Goal: Task Accomplishment & Management: Use online tool/utility

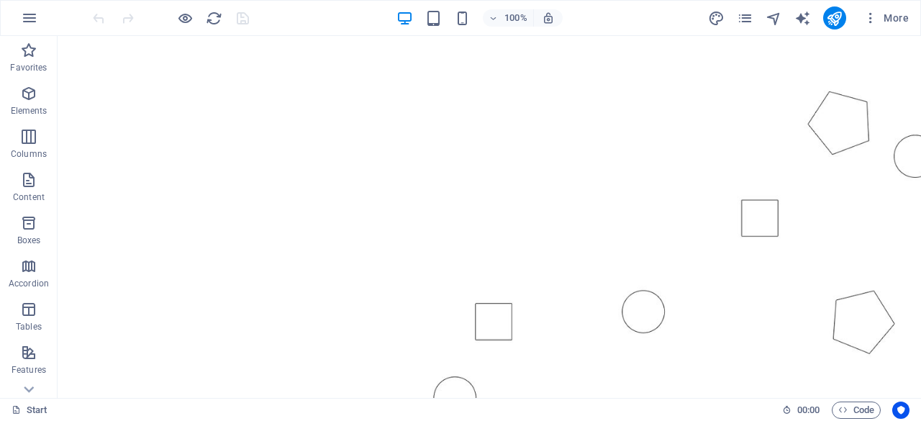
scroll to position [119, 0]
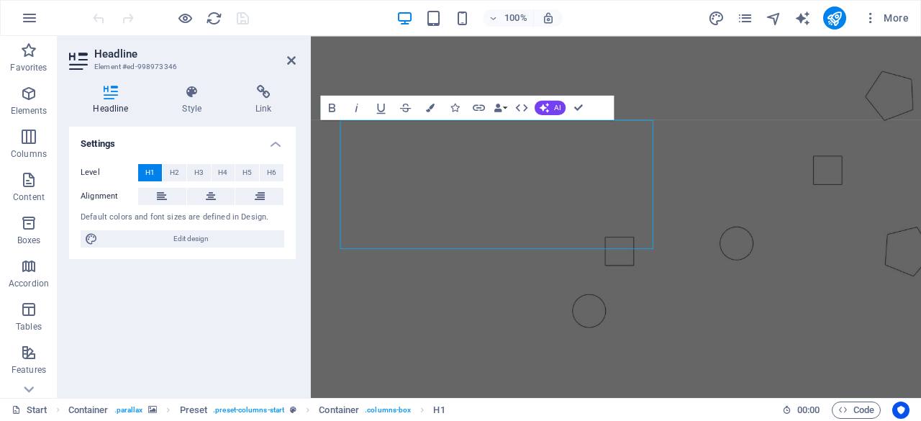
click at [154, 217] on div "Default colors and font sizes are defined in Design." at bounding box center [183, 217] width 204 height 12
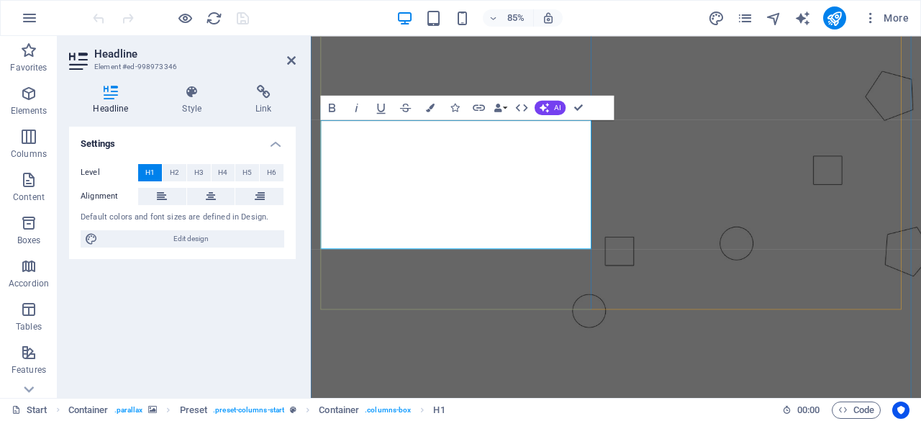
drag, startPoint x: 527, startPoint y: 276, endPoint x: 324, endPoint y: 144, distance: 242.8
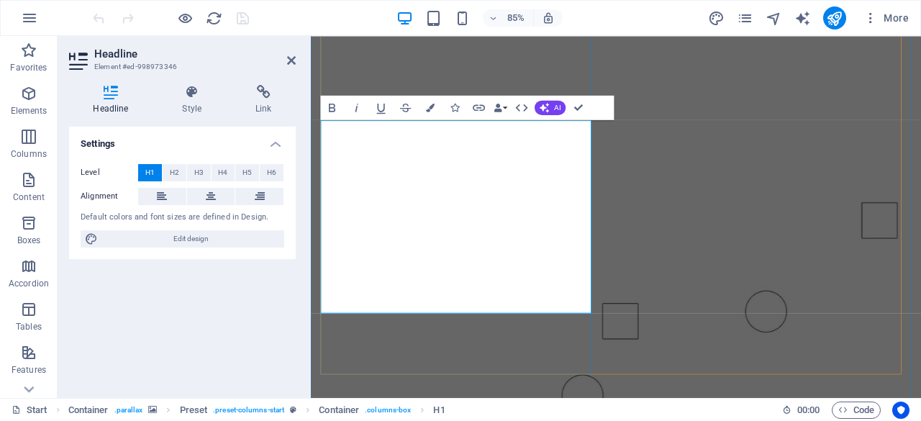
scroll to position [27, 0]
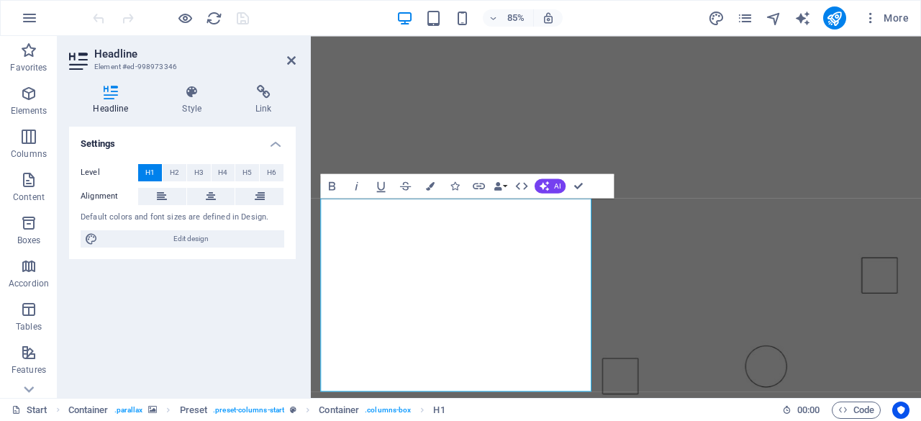
click at [539, 96] on figure at bounding box center [670, 302] width 718 height 570
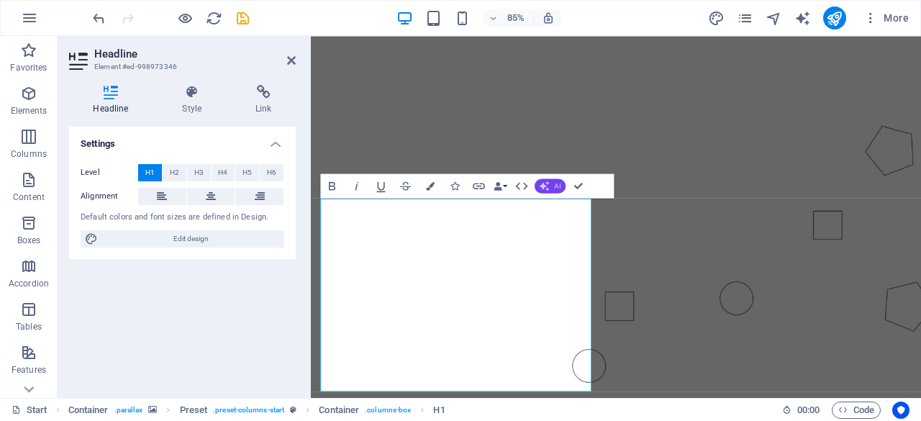
click at [547, 191] on button "AI" at bounding box center [550, 185] width 31 height 14
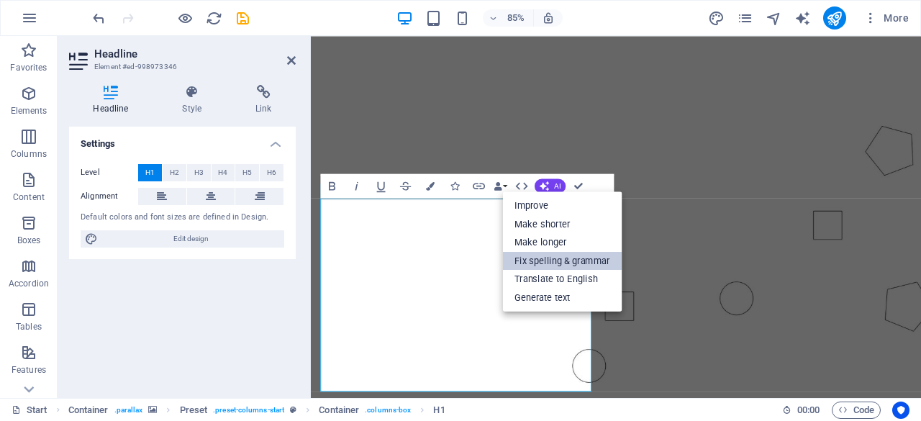
click at [537, 265] on link "Fix spelling & grammar" at bounding box center [561, 260] width 119 height 19
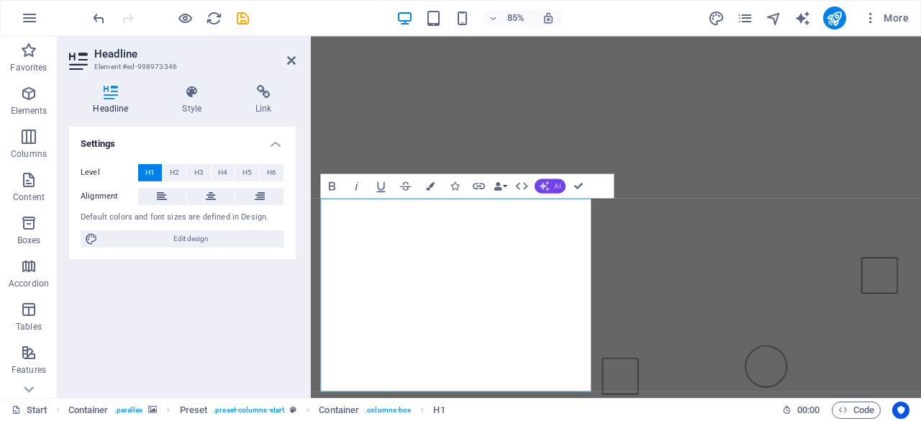
click at [551, 190] on button "AI" at bounding box center [550, 185] width 31 height 14
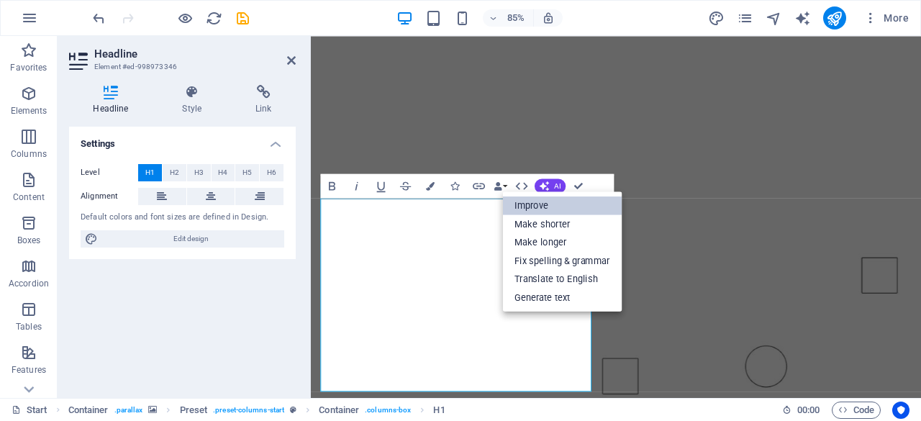
click at [551, 209] on link "Improve" at bounding box center [561, 205] width 119 height 19
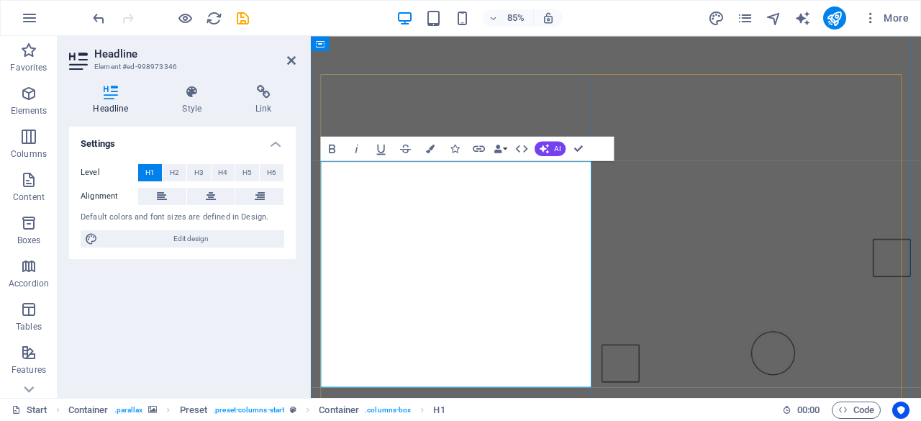
scroll to position [70, 0]
drag, startPoint x: 529, startPoint y: 421, endPoint x: 350, endPoint y: 205, distance: 280.9
click at [557, 145] on span "AI" at bounding box center [557, 148] width 6 height 7
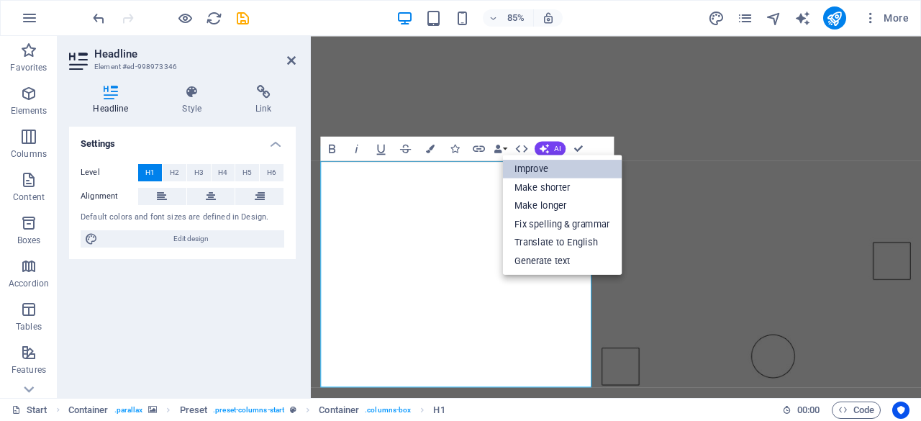
click at [541, 168] on link "Improve" at bounding box center [561, 168] width 119 height 19
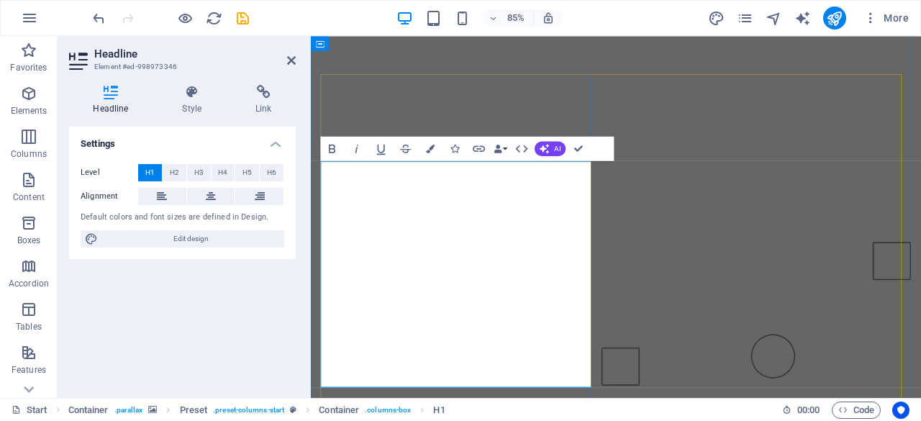
drag, startPoint x: 522, startPoint y: 431, endPoint x: 332, endPoint y: 194, distance: 304.0
click at [544, 150] on icon "button" at bounding box center [544, 149] width 14 height 14
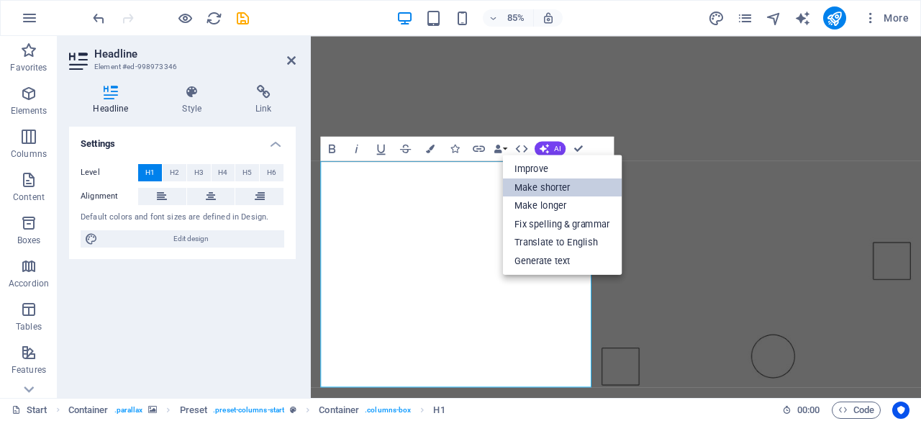
click at [540, 181] on link "Make shorter" at bounding box center [561, 187] width 119 height 19
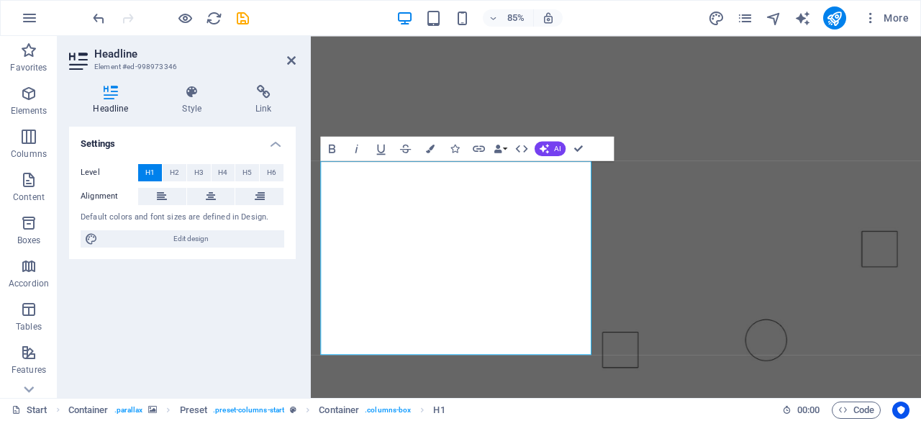
drag, startPoint x: 499, startPoint y: 394, endPoint x: 313, endPoint y: 198, distance: 270.2
click at [542, 148] on icon "button" at bounding box center [544, 149] width 14 height 14
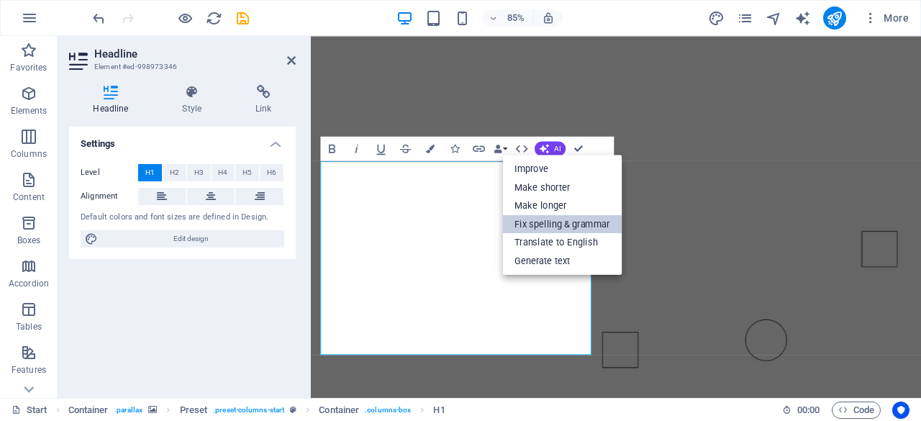
click at [536, 227] on link "Fix spelling & grammar" at bounding box center [561, 223] width 119 height 19
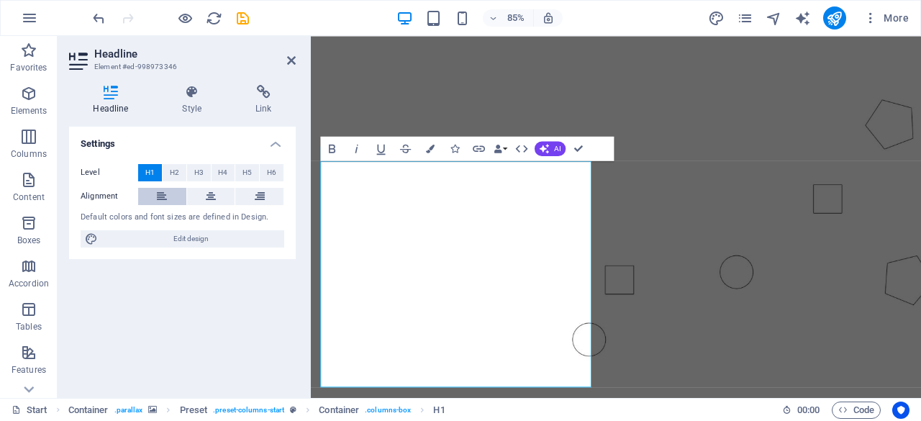
click at [147, 200] on button at bounding box center [162, 196] width 48 height 17
click at [168, 172] on button "H2" at bounding box center [175, 172] width 24 height 17
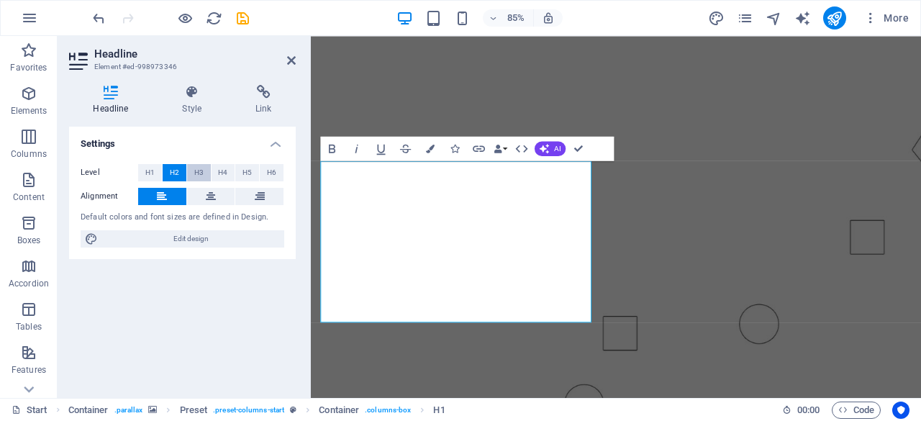
click at [207, 170] on button "H3" at bounding box center [199, 172] width 24 height 17
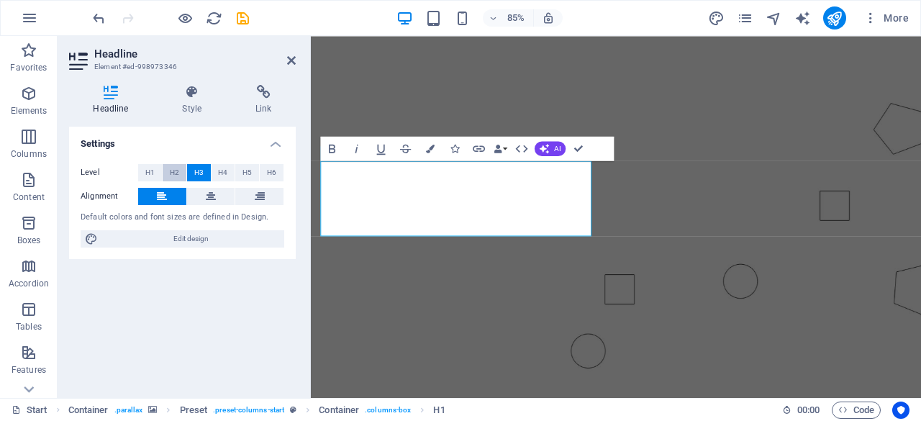
click at [164, 173] on button "H2" at bounding box center [175, 172] width 24 height 17
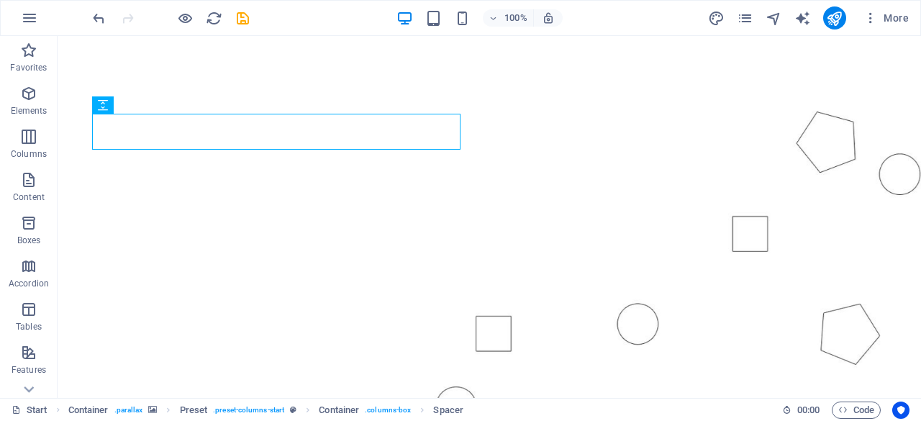
scroll to position [92, 0]
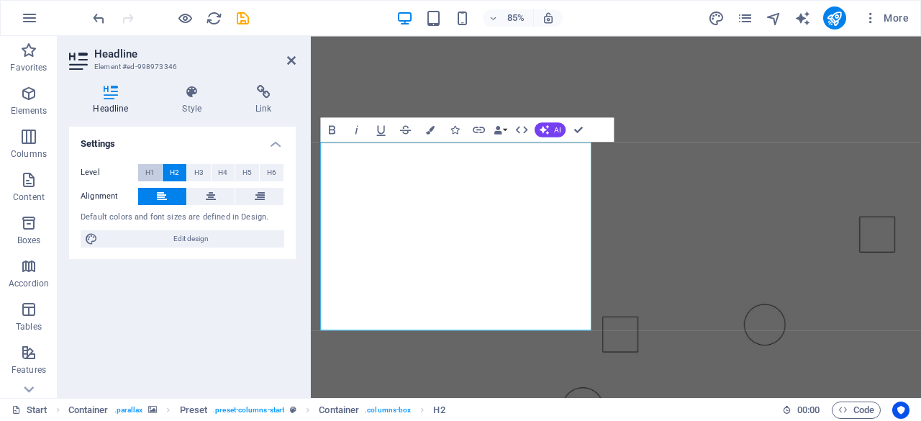
click at [147, 168] on span "H1" at bounding box center [149, 172] width 9 height 17
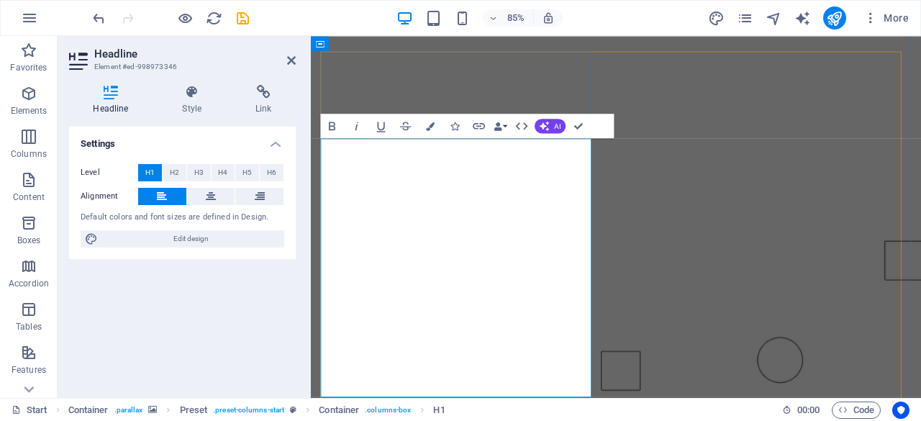
scroll to position [96, 0]
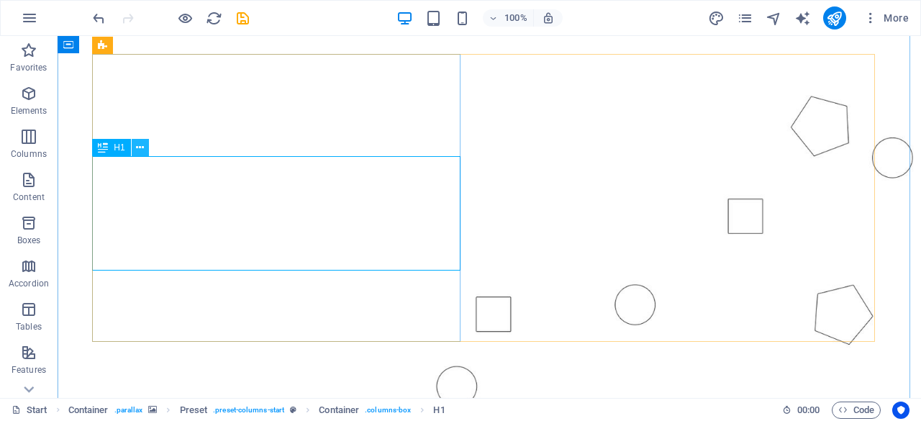
click at [146, 140] on button at bounding box center [140, 147] width 17 height 17
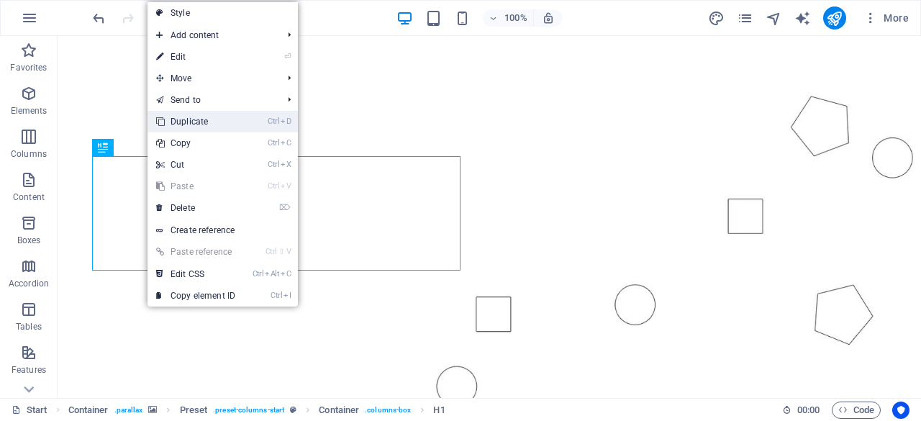
click at [167, 119] on link "Ctrl D Duplicate" at bounding box center [195, 122] width 96 height 22
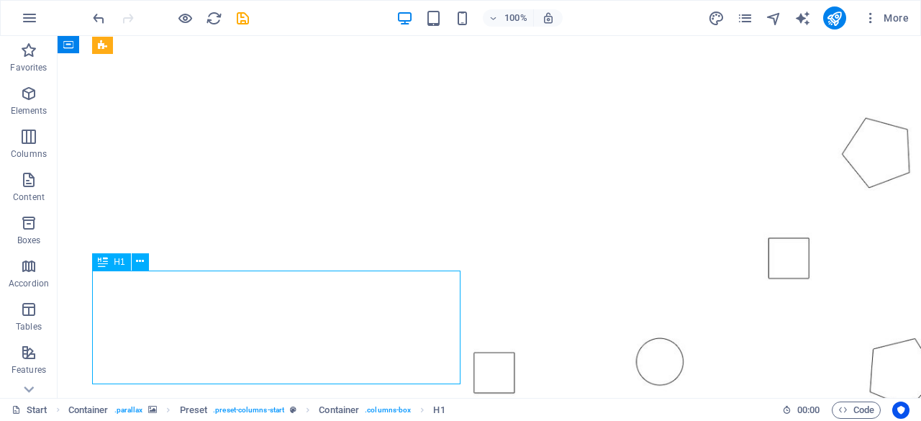
drag, startPoint x: 174, startPoint y: 286, endPoint x: 170, endPoint y: 311, distance: 25.4
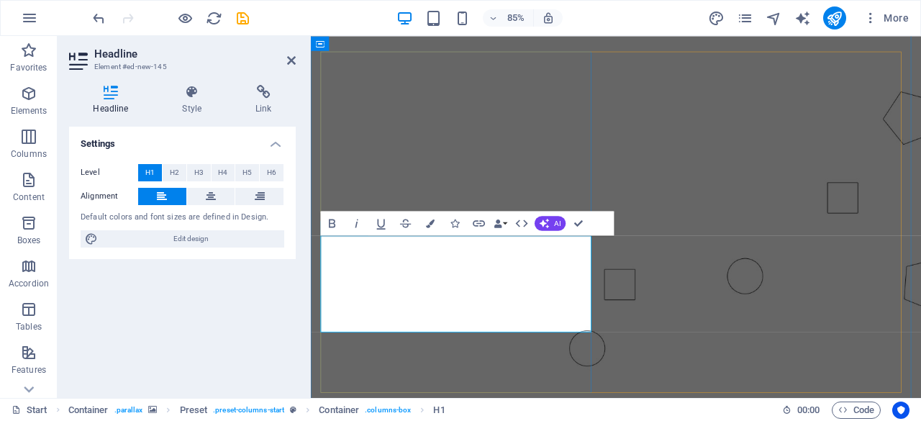
drag, startPoint x: 521, startPoint y: 365, endPoint x: 331, endPoint y: 282, distance: 207.2
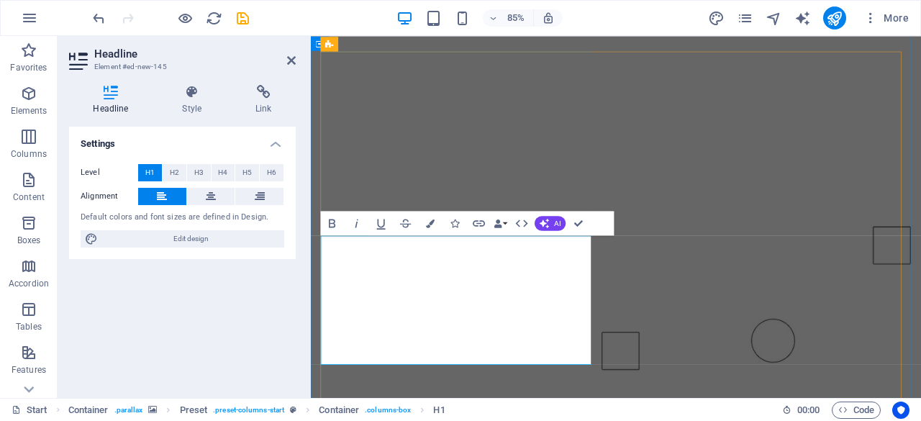
click at [191, 176] on button "H3" at bounding box center [199, 172] width 24 height 17
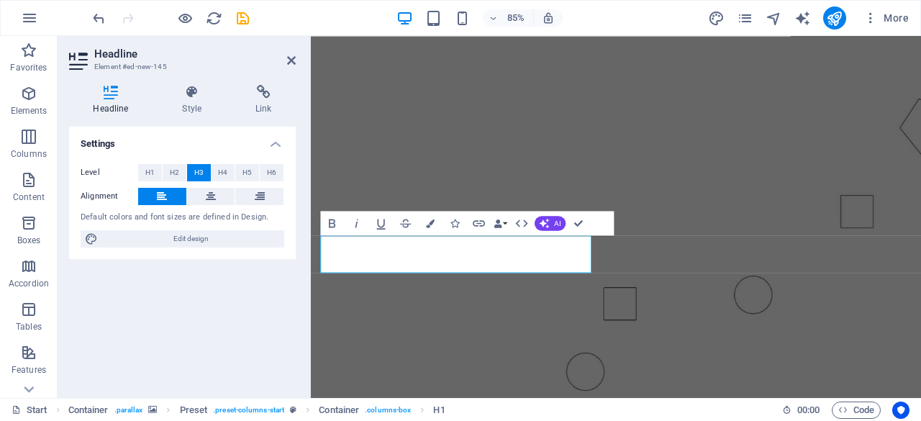
click at [185, 162] on div "Level H1 H2 H3 H4 H5 H6 Alignment Default colors and font sizes are defined in …" at bounding box center [182, 206] width 227 height 107
click at [171, 176] on span "H2" at bounding box center [174, 172] width 9 height 17
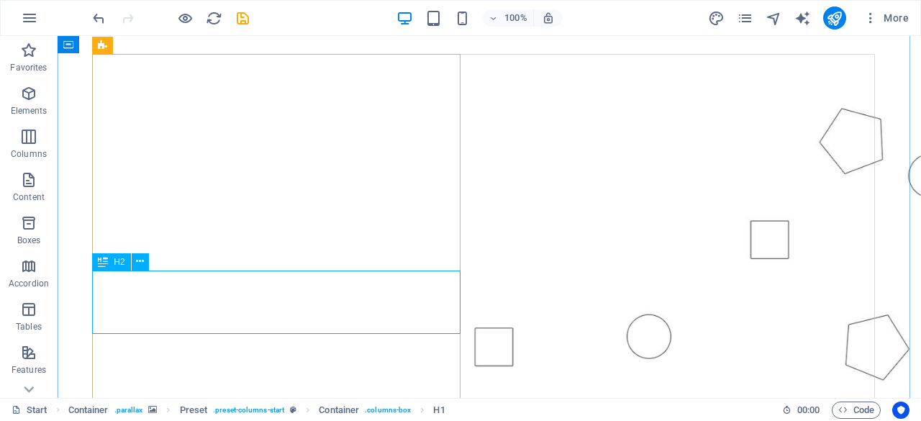
click at [905, 242] on figure at bounding box center [489, 226] width 863 height 516
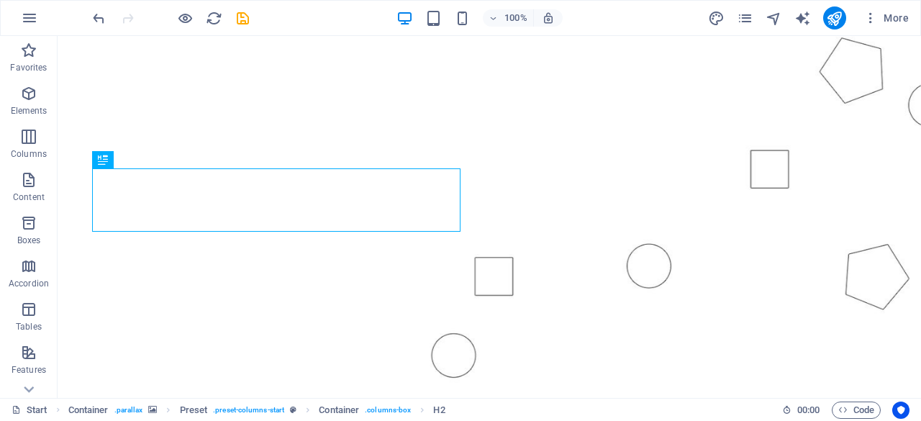
scroll to position [227, 0]
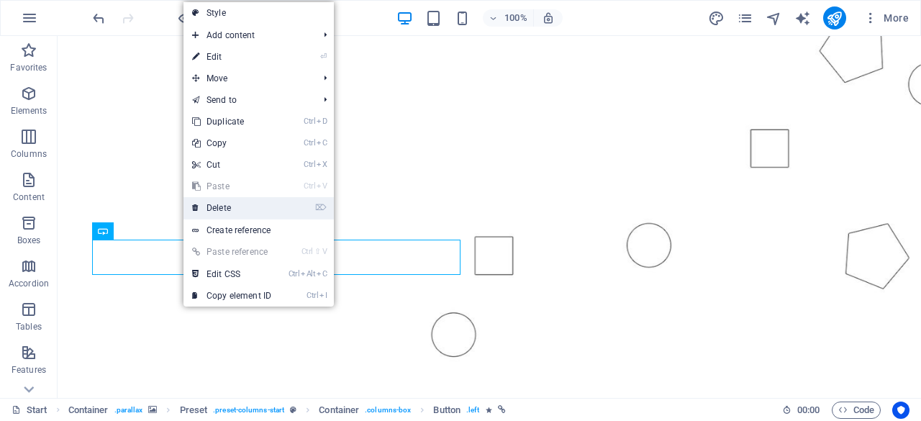
click at [222, 207] on link "⌦ Delete" at bounding box center [231, 208] width 96 height 22
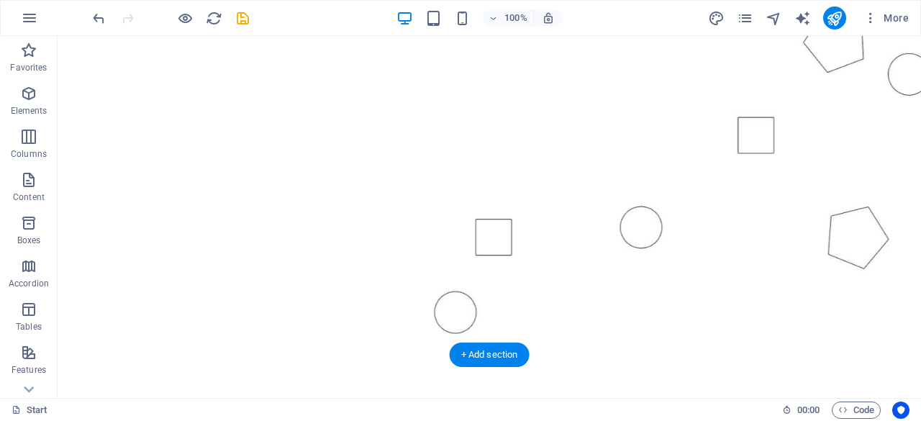
click at [222, 273] on figure at bounding box center [489, 123] width 863 height 491
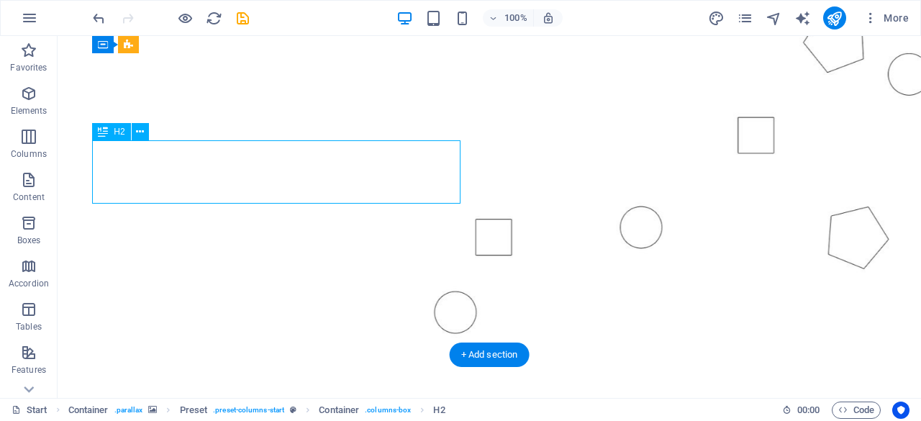
click at [166, 276] on figure at bounding box center [489, 123] width 863 height 491
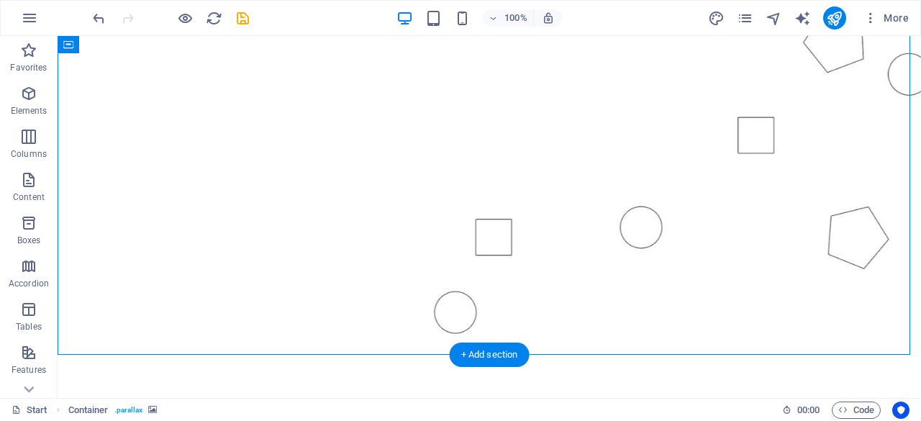
click at [175, 296] on figure at bounding box center [489, 123] width 863 height 491
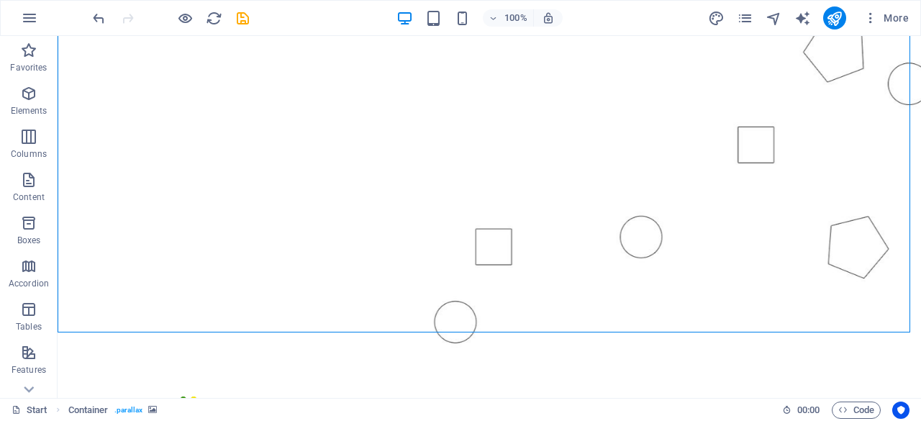
scroll to position [321, 0]
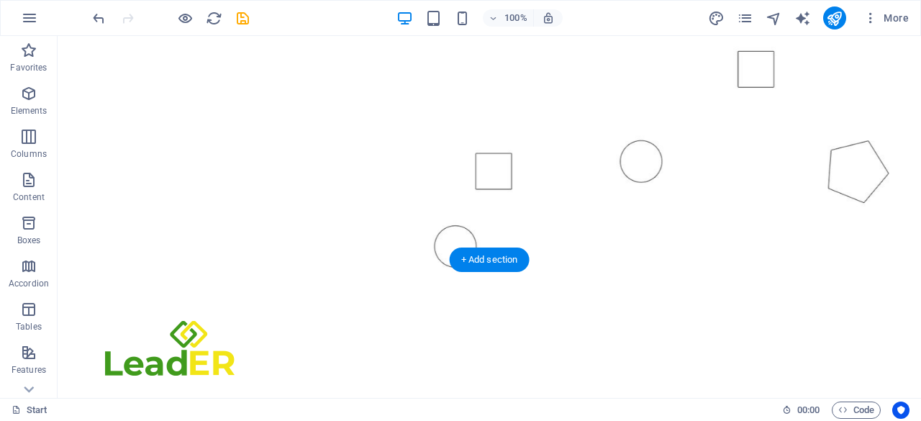
click at [498, 173] on figure at bounding box center [489, 57] width 863 height 491
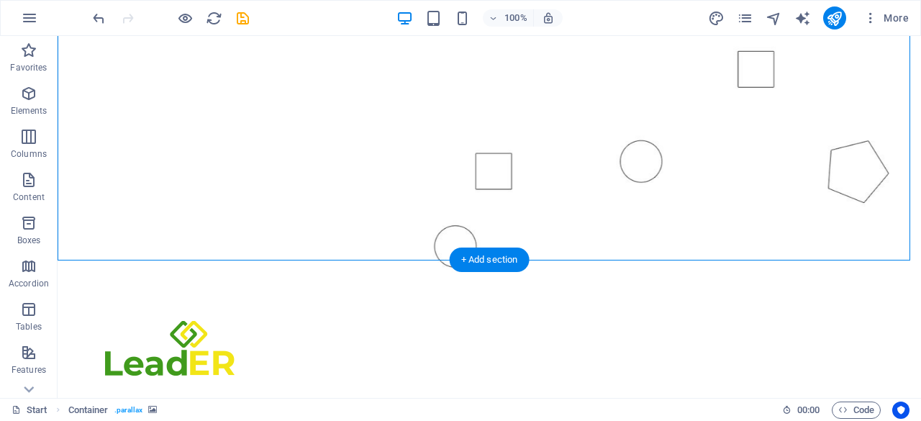
click at [497, 182] on figure at bounding box center [489, 57] width 863 height 491
click at [266, 168] on figure at bounding box center [489, 57] width 863 height 491
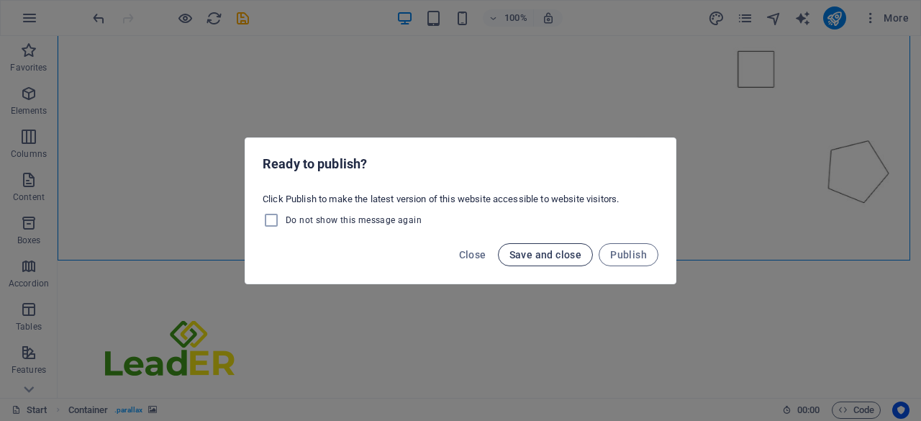
click at [522, 260] on button "Save and close" at bounding box center [546, 254] width 96 height 23
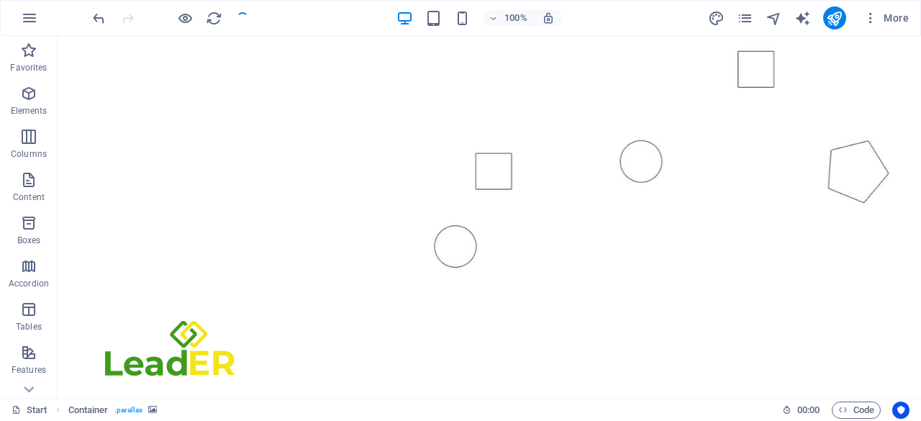
checkbox input "false"
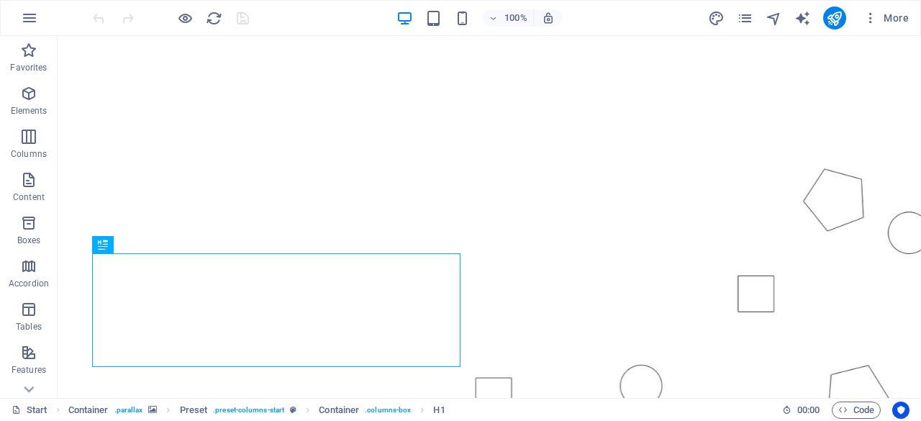
scroll to position [45, 0]
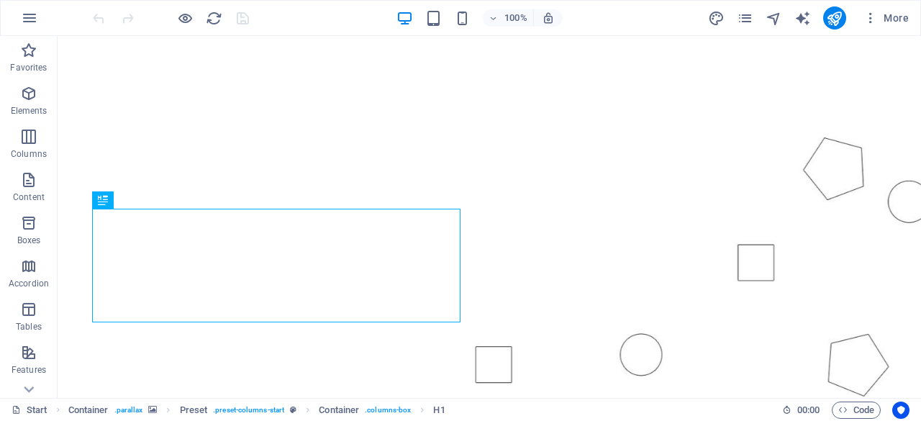
click at [304, 87] on figure at bounding box center [489, 250] width 863 height 491
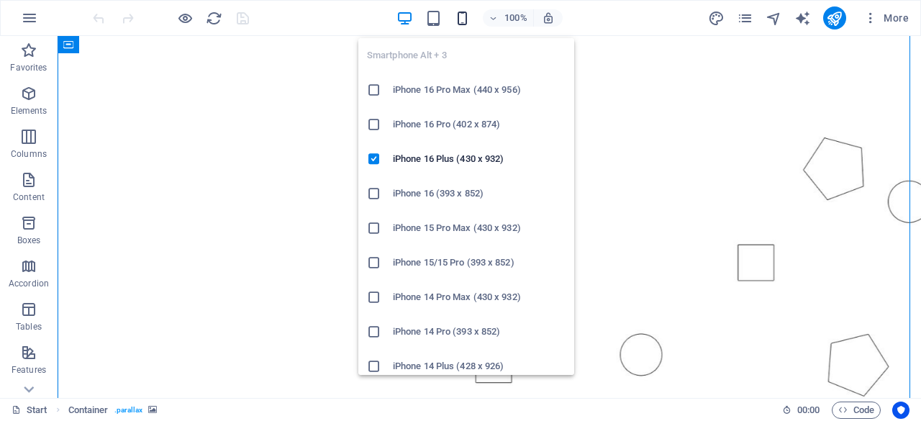
click at [462, 21] on icon "button" at bounding box center [462, 18] width 17 height 17
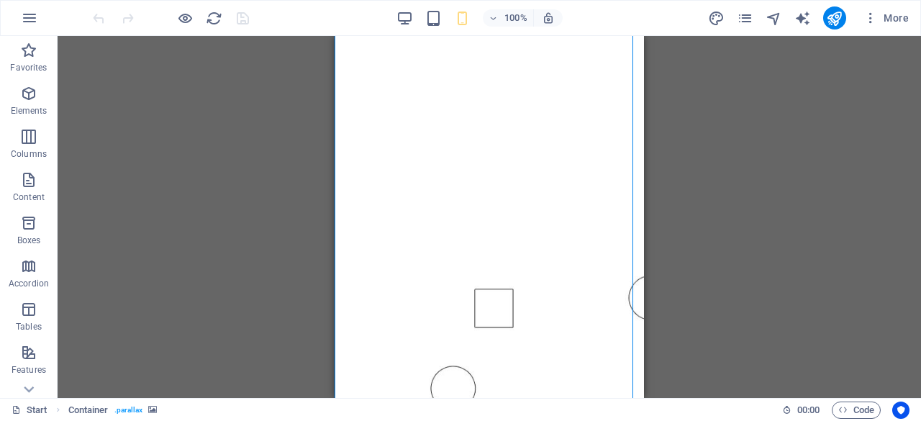
scroll to position [0, 0]
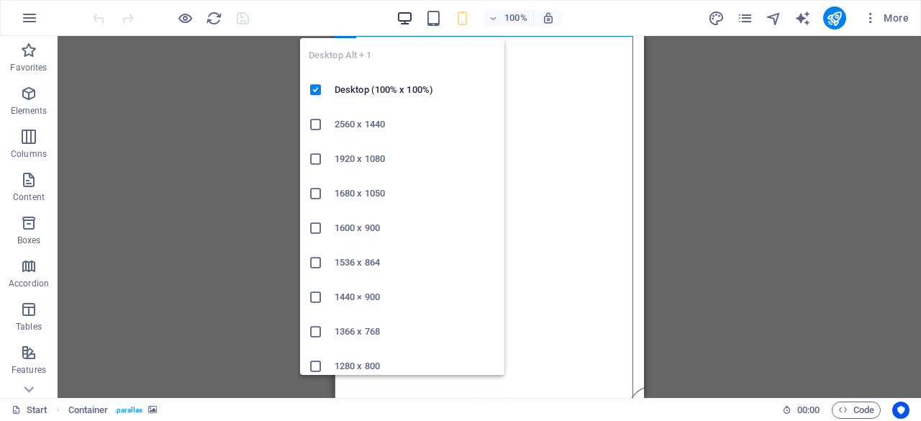
click at [406, 22] on icon "button" at bounding box center [404, 18] width 17 height 17
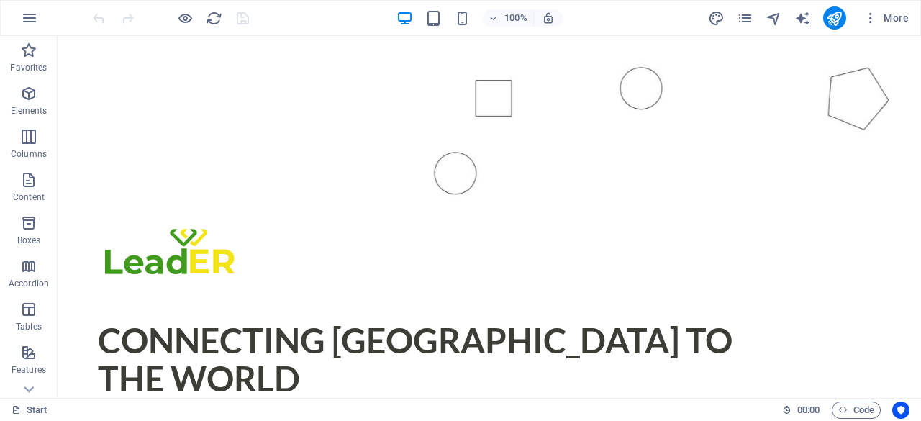
scroll to position [360, 0]
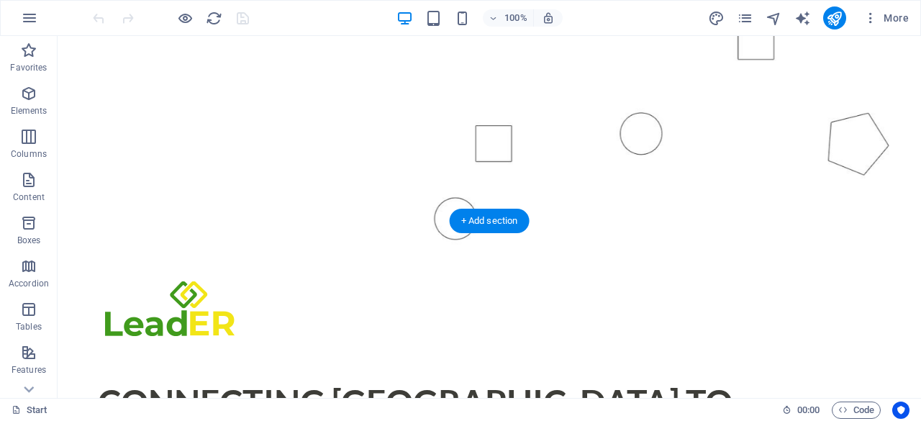
click at [492, 142] on figure at bounding box center [489, 28] width 863 height 491
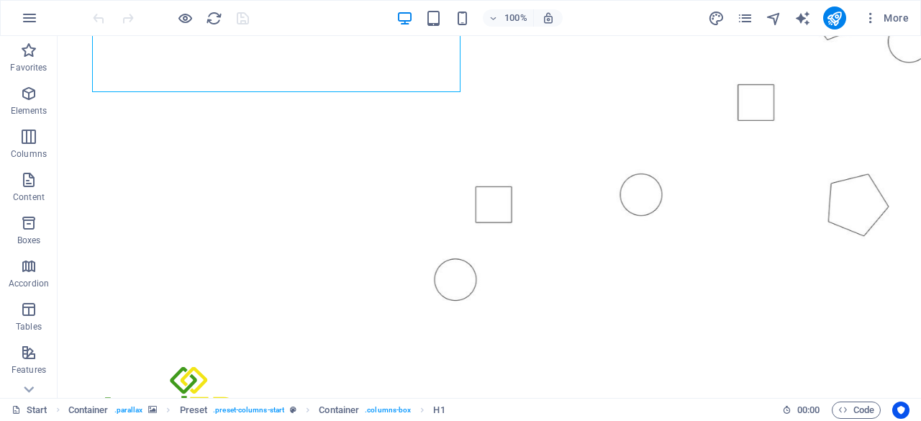
scroll to position [278, 0]
click at [29, 388] on icon at bounding box center [29, 389] width 20 height 20
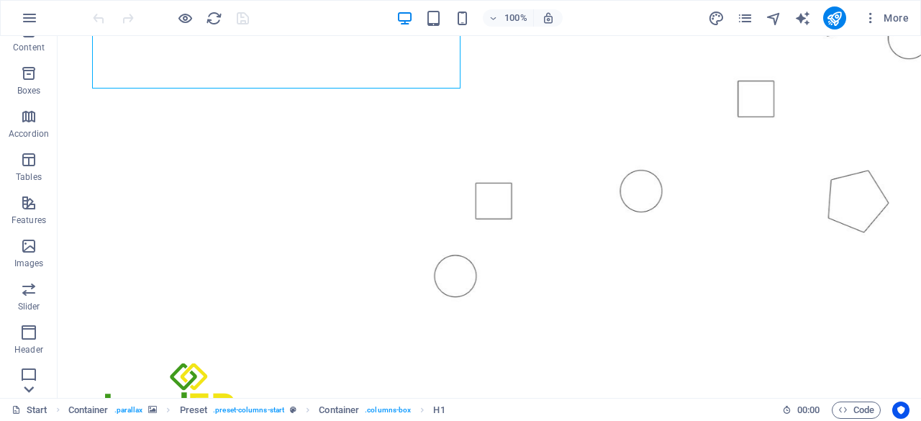
scroll to position [285, 0]
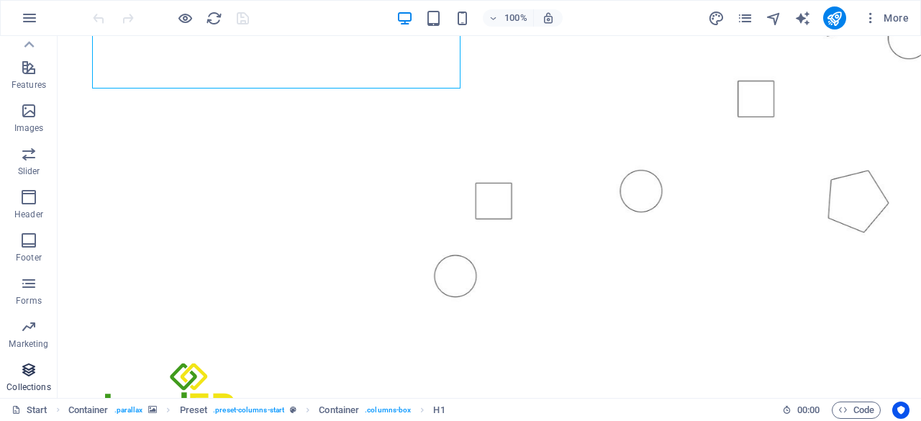
click at [31, 370] on icon "button" at bounding box center [28, 369] width 17 height 17
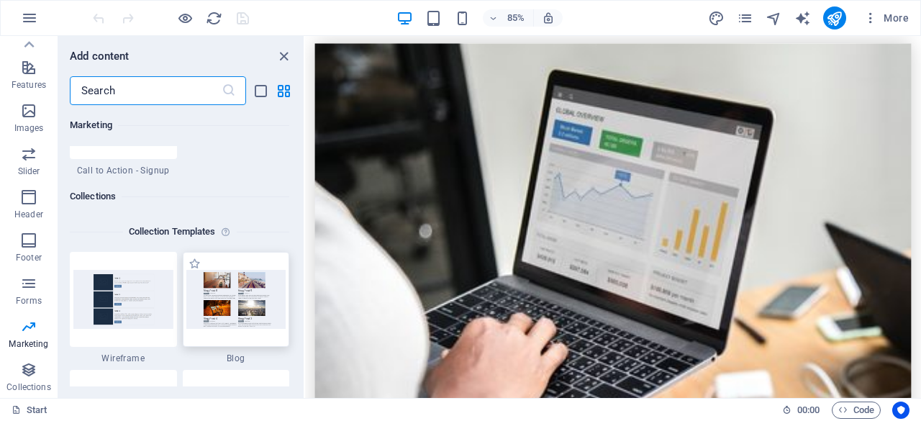
scroll to position [959, 0]
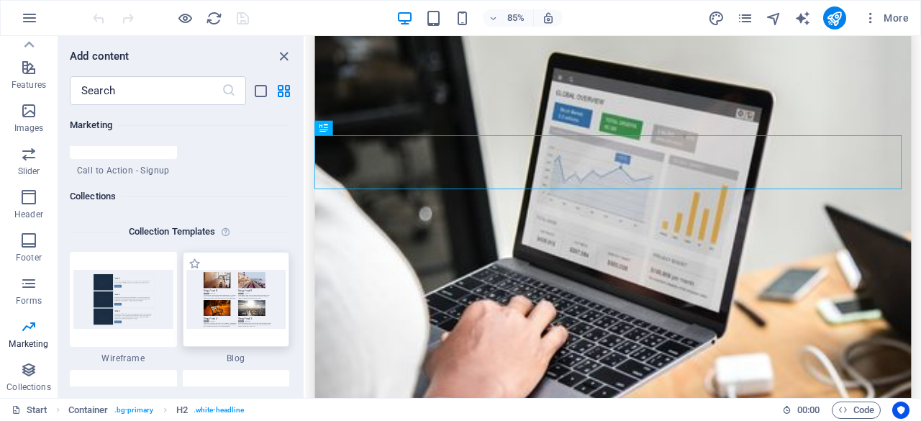
click at [273, 292] on img at bounding box center [236, 299] width 100 height 58
click at [106, 129] on h6 "Marketing" at bounding box center [179, 125] width 219 height 17
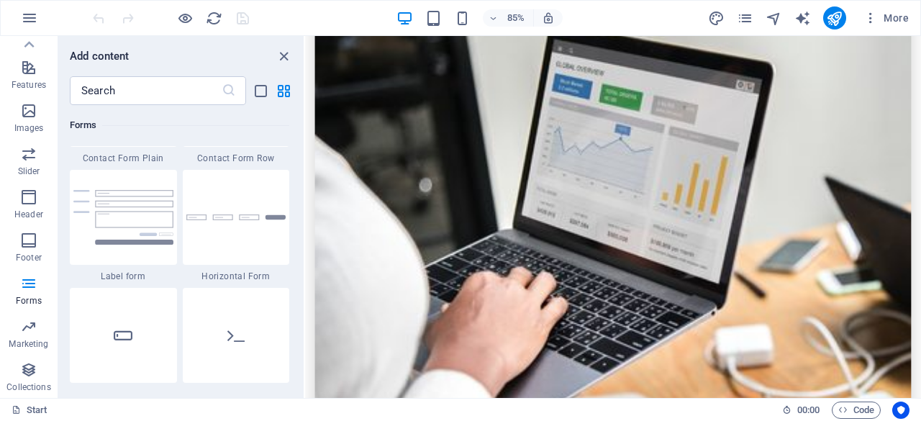
scroll to position [994, 0]
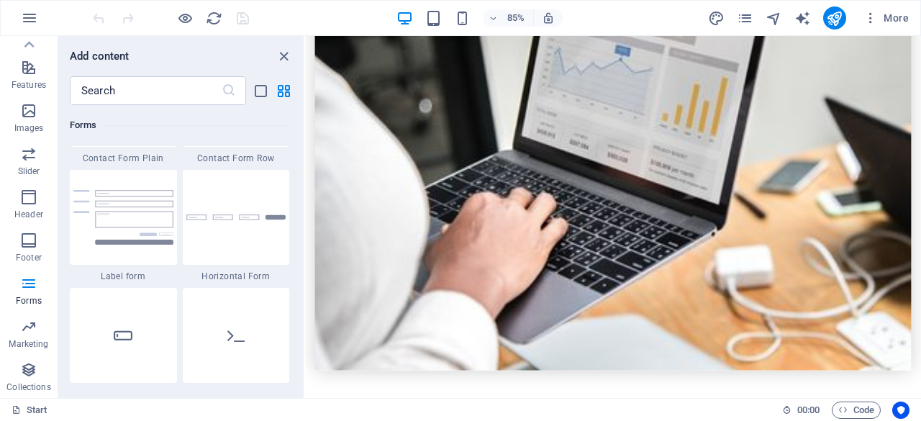
scroll to position [1108, 0]
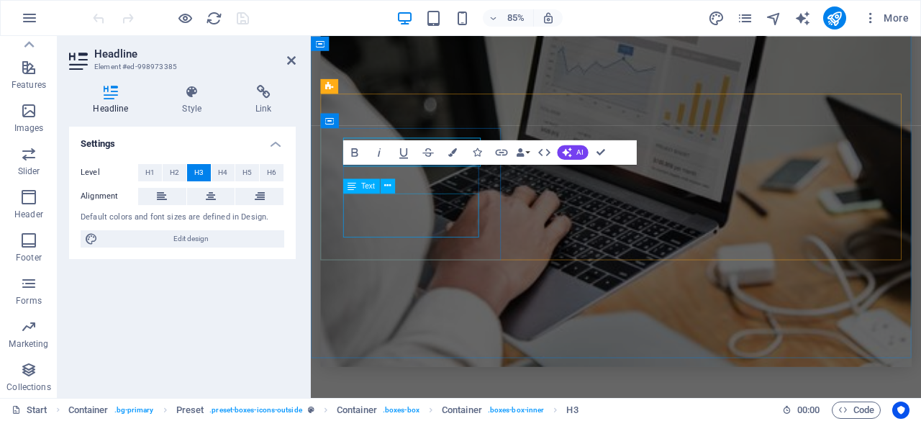
scroll to position [1139, 0]
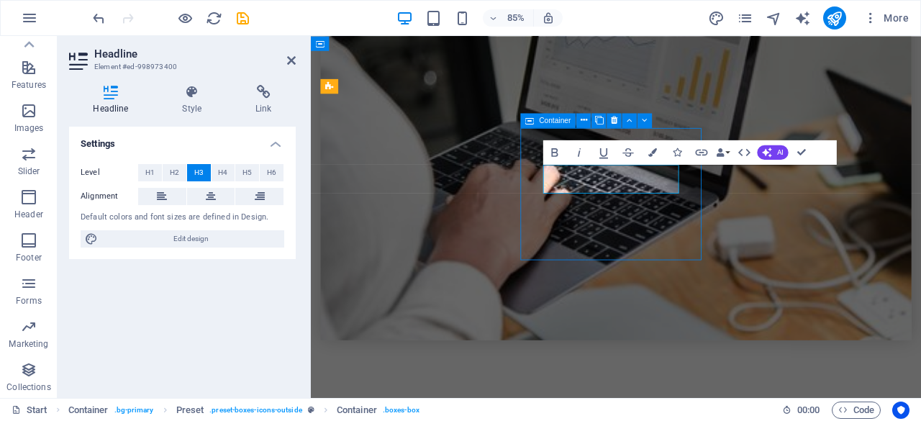
scroll to position [1076, 0]
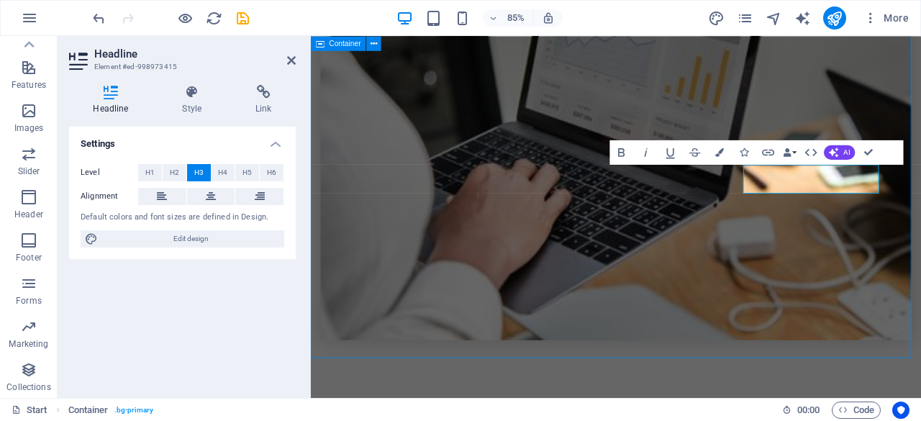
scroll to position [1076, 0]
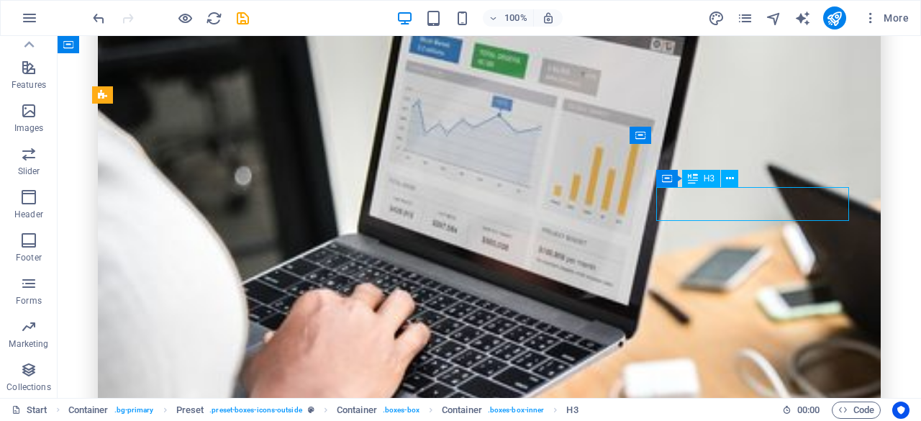
scroll to position [1139, 0]
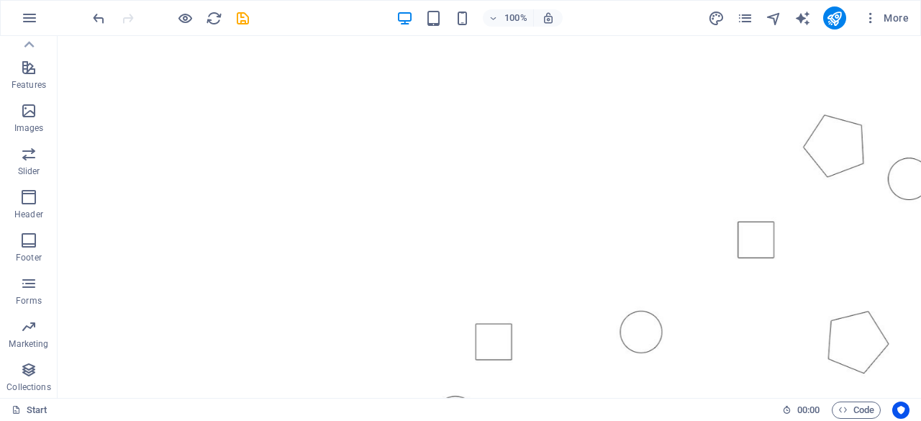
scroll to position [101, 0]
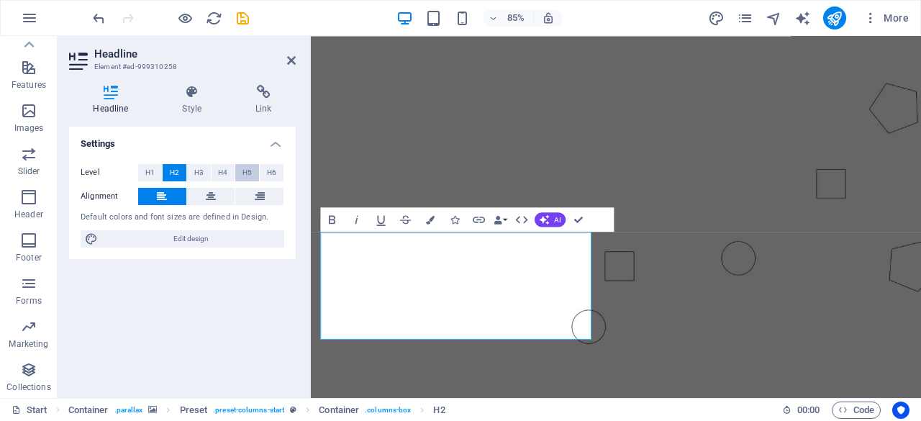
click at [246, 170] on span "H5" at bounding box center [246, 172] width 9 height 17
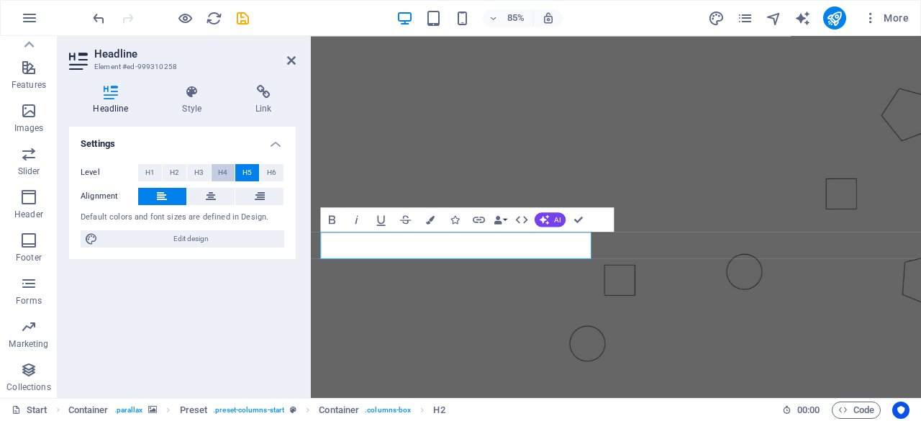
click at [222, 169] on span "H4" at bounding box center [222, 172] width 9 height 17
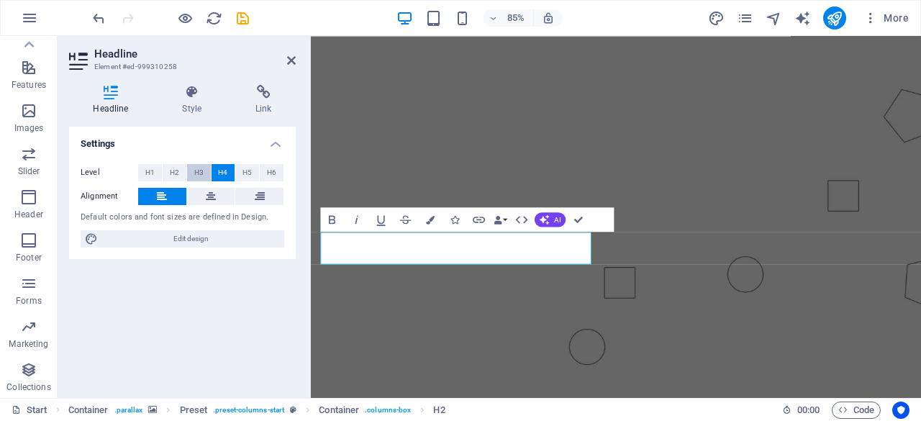
click at [203, 167] on span "H3" at bounding box center [198, 172] width 9 height 17
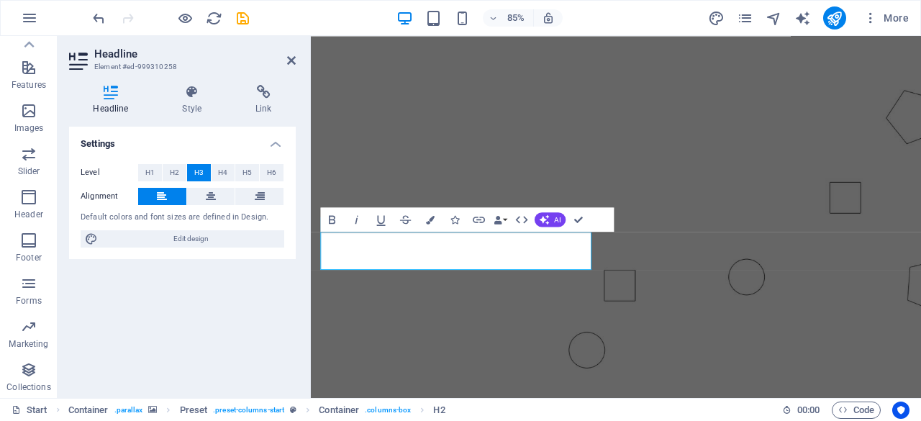
click at [376, 376] on figure at bounding box center [670, 213] width 718 height 496
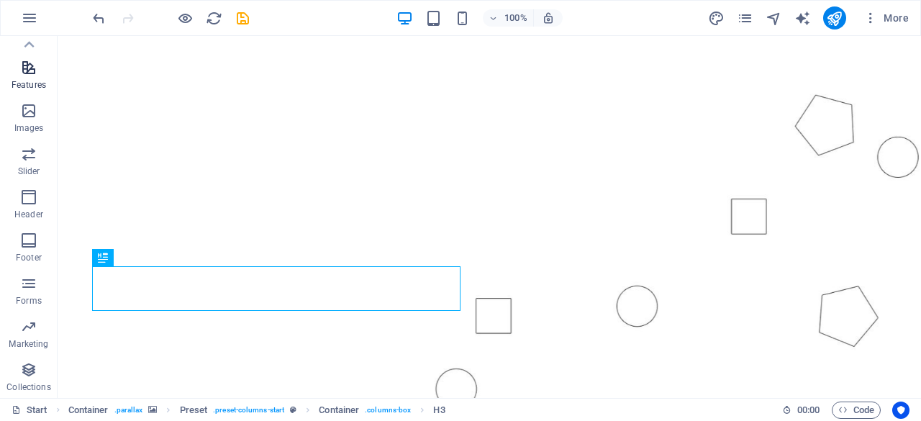
click at [35, 65] on icon "button" at bounding box center [28, 67] width 17 height 17
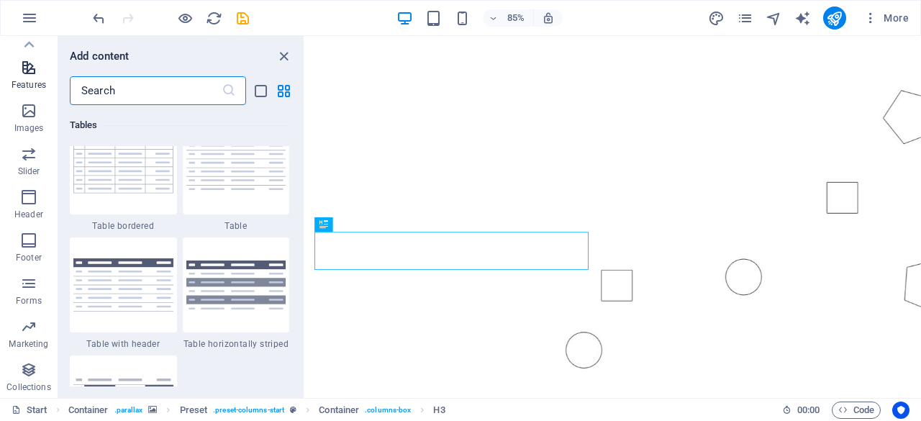
scroll to position [5608, 0]
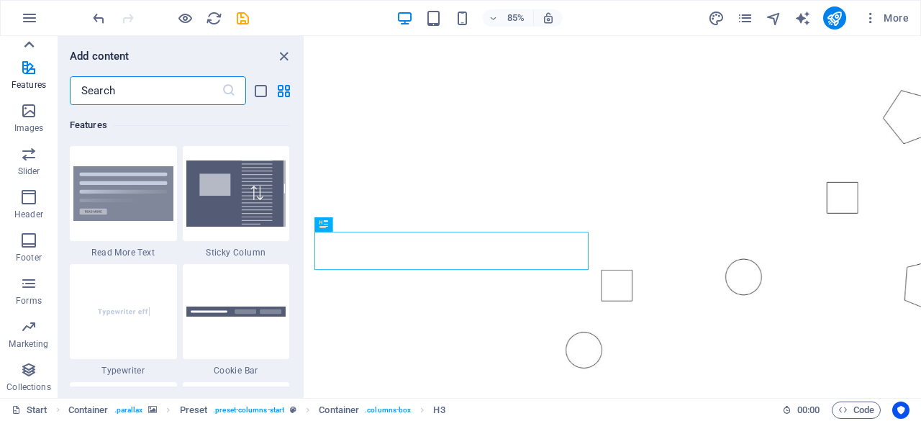
click at [30, 47] on icon at bounding box center [29, 45] width 20 height 20
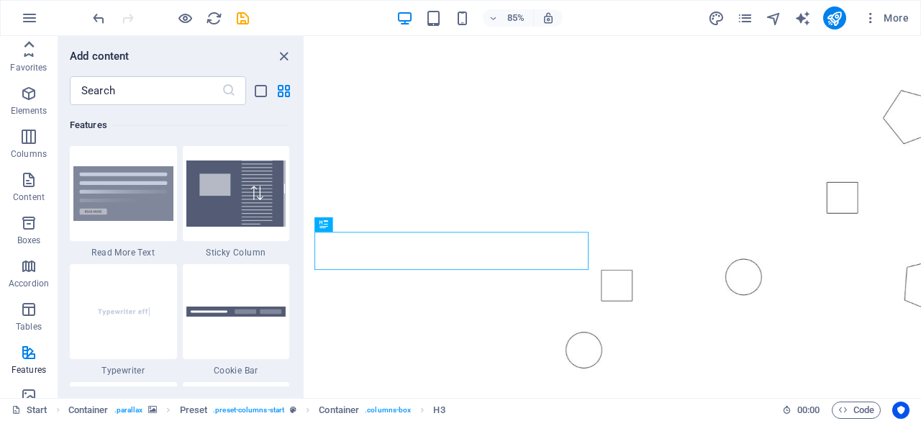
scroll to position [0, 0]
click at [29, 96] on icon "button" at bounding box center [28, 93] width 17 height 17
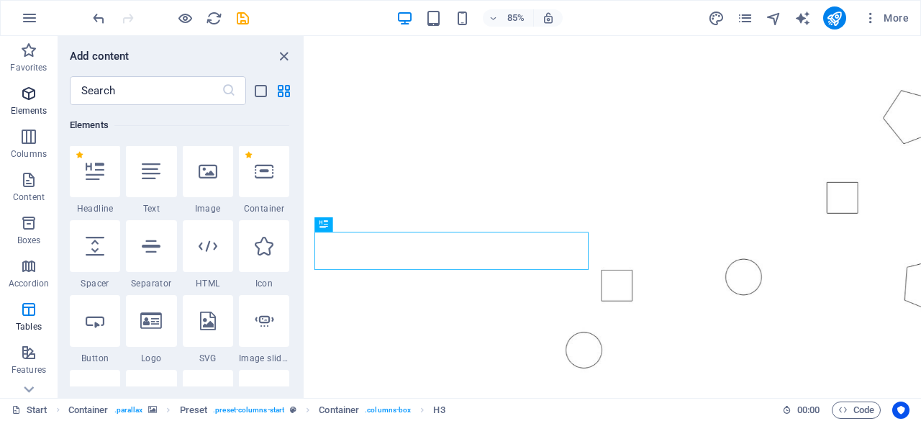
scroll to position [153, 0]
click at [147, 172] on icon at bounding box center [151, 172] width 19 height 19
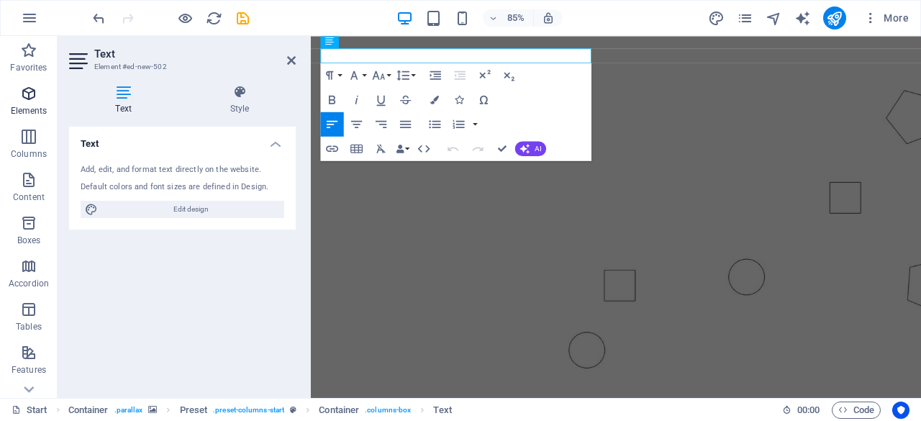
click at [20, 96] on icon "button" at bounding box center [28, 93] width 17 height 17
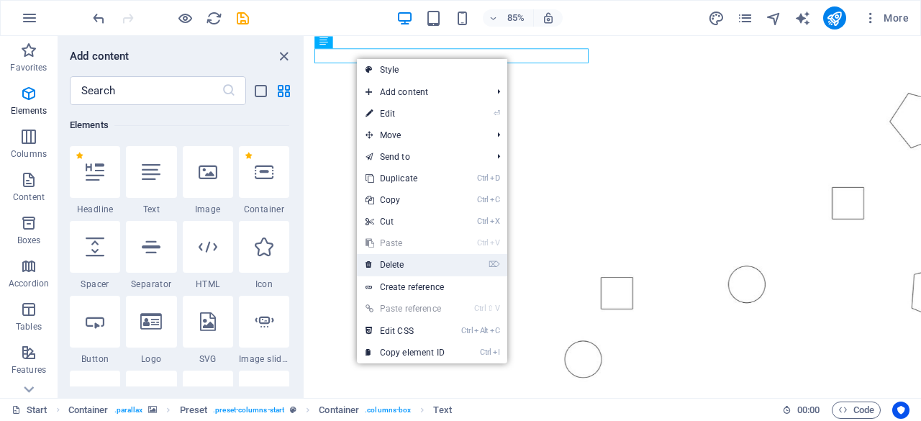
click at [384, 255] on link "⌦ Delete" at bounding box center [405, 265] width 96 height 22
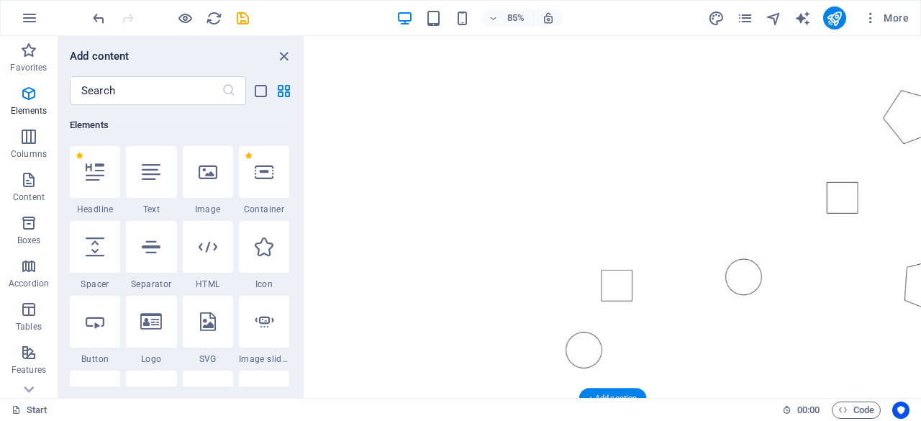
click at [373, 374] on figure at bounding box center [667, 213] width 724 height 496
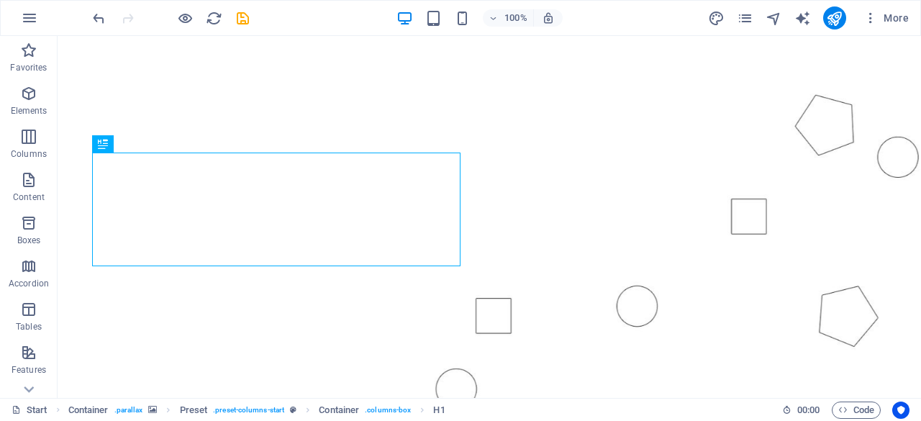
click at [353, 365] on figure at bounding box center [489, 204] width 863 height 478
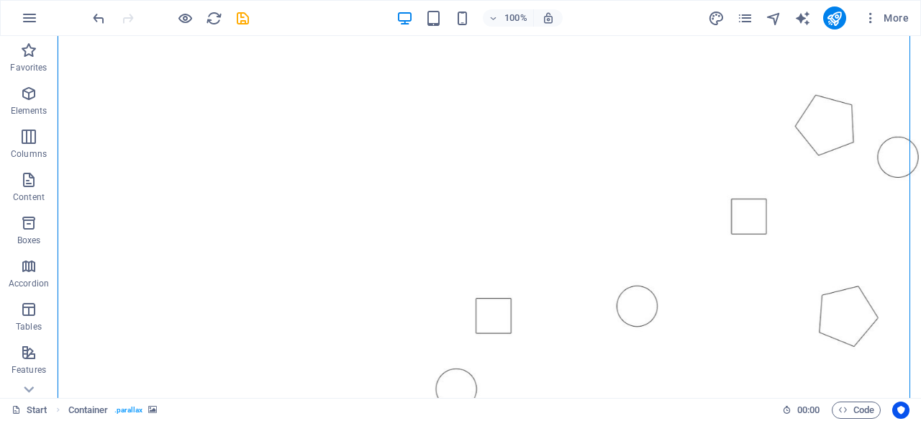
drag, startPoint x: 908, startPoint y: 86, endPoint x: 912, endPoint y: 105, distance: 19.9
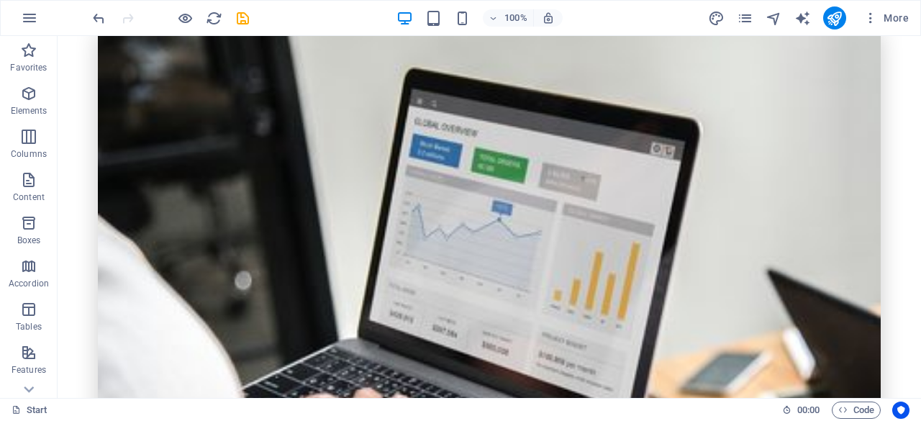
scroll to position [963, 0]
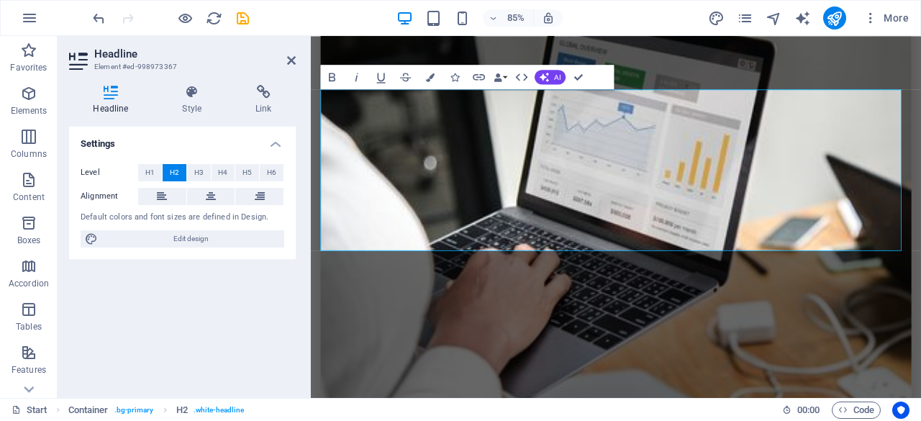
drag, startPoint x: 357, startPoint y: 115, endPoint x: 1019, endPoint y: 280, distance: 682.0
click at [162, 235] on span "Edit design" at bounding box center [191, 238] width 178 height 17
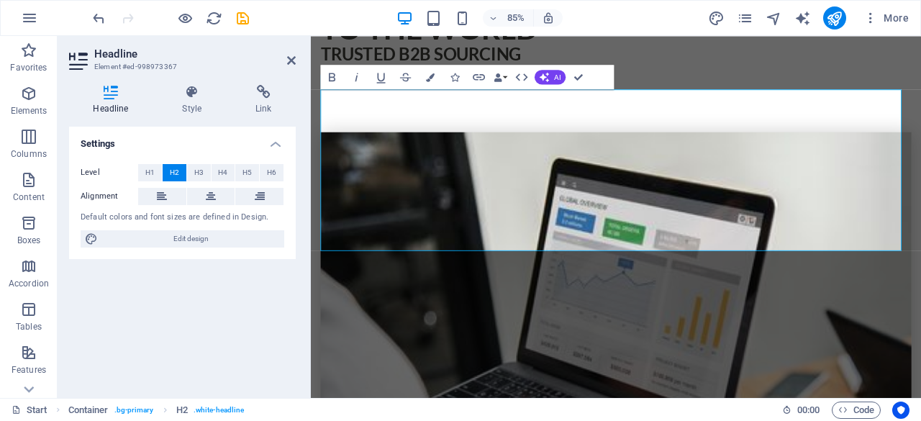
select select "px"
select select "300"
select select "px"
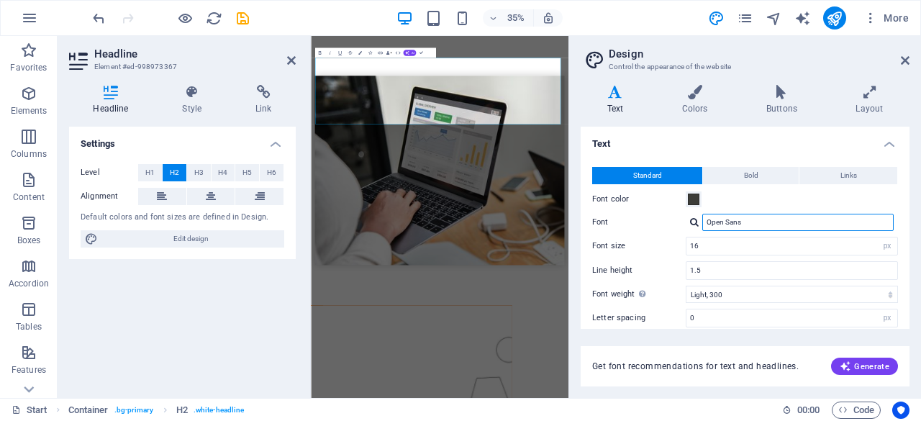
click at [728, 222] on input "Open Sans" at bounding box center [797, 222] width 191 height 17
click at [914, 65] on aside "Design Control the appearance of the website Variants Text Colors Buttons Layou…" at bounding box center [744, 217] width 352 height 362
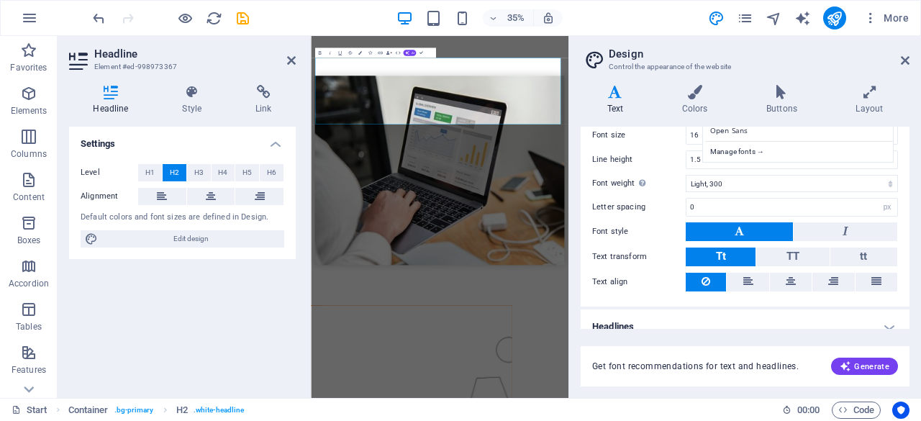
scroll to position [122, 0]
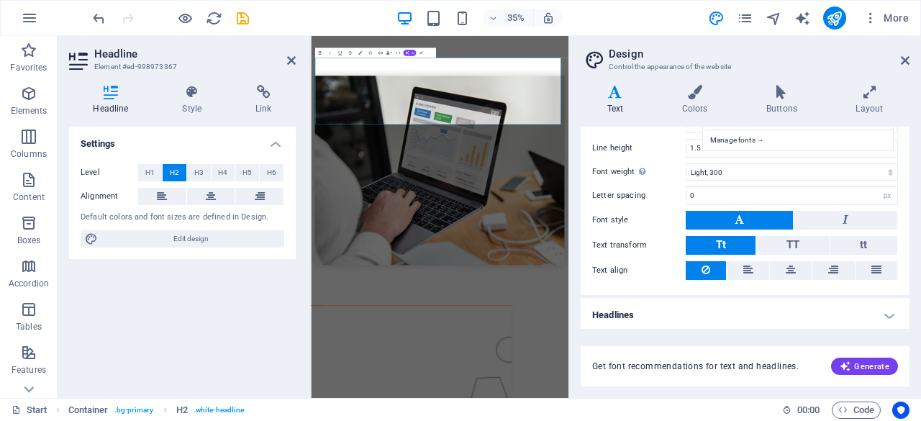
click at [732, 211] on button at bounding box center [739, 220] width 107 height 19
click at [731, 218] on button at bounding box center [739, 220] width 107 height 19
click at [725, 242] on button "Tt" at bounding box center [721, 245] width 70 height 19
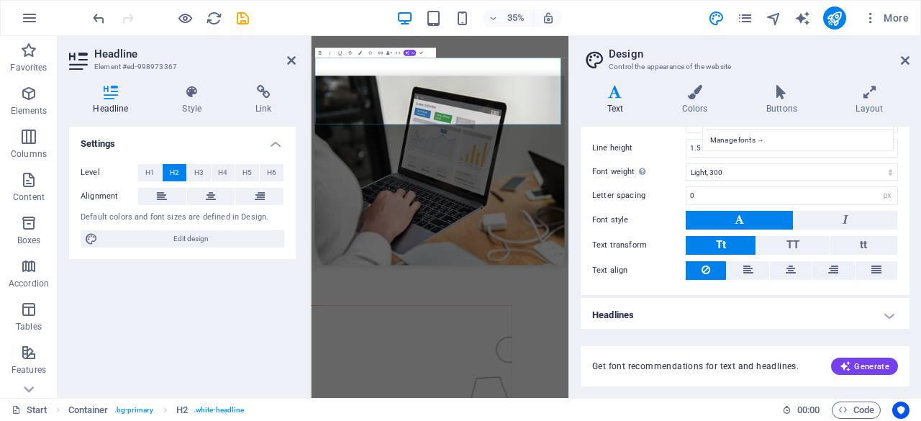
click at [725, 242] on button "Tt" at bounding box center [721, 245] width 70 height 19
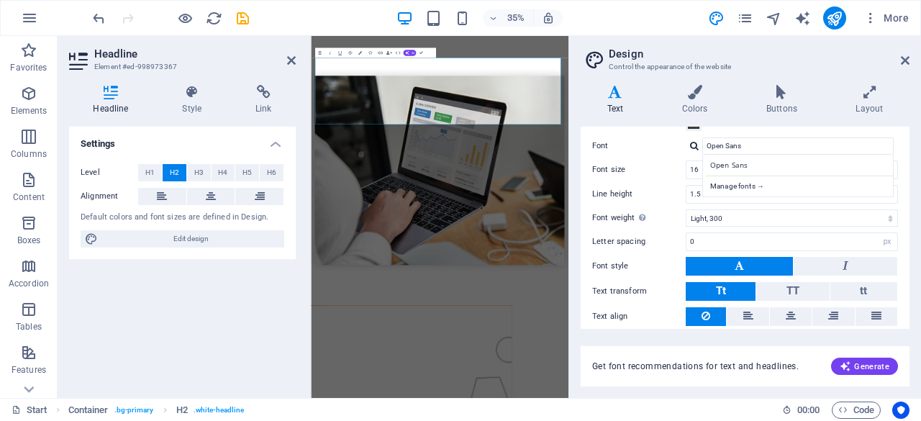
scroll to position [82, 0]
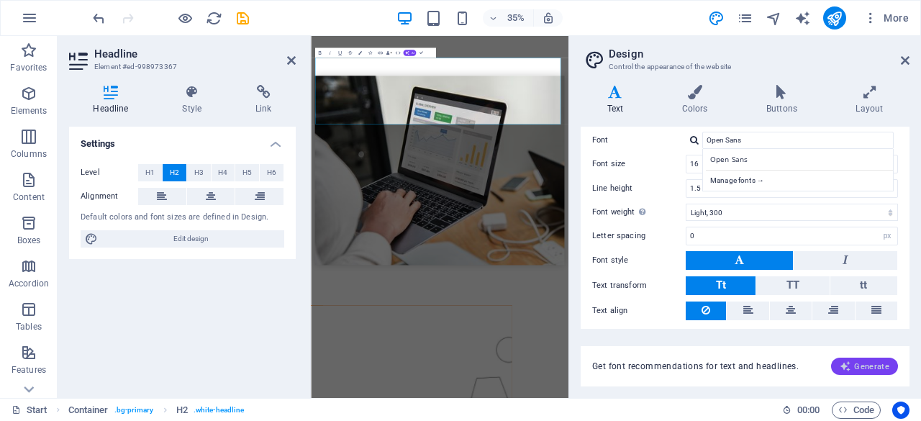
click at [845, 362] on icon "button" at bounding box center [846, 366] width 12 height 12
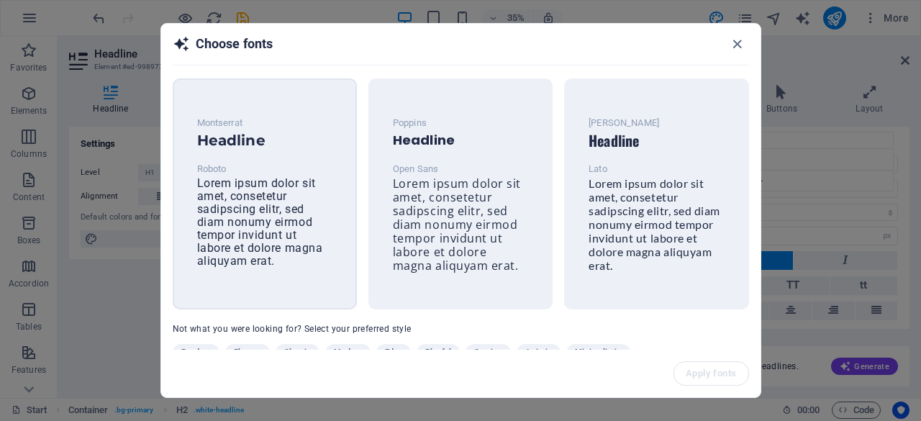
click at [299, 263] on div "Montserrat Headline Roboto Lorem ipsum dolor sit amet, consetetur sadipscing el…" at bounding box center [265, 191] width 158 height 177
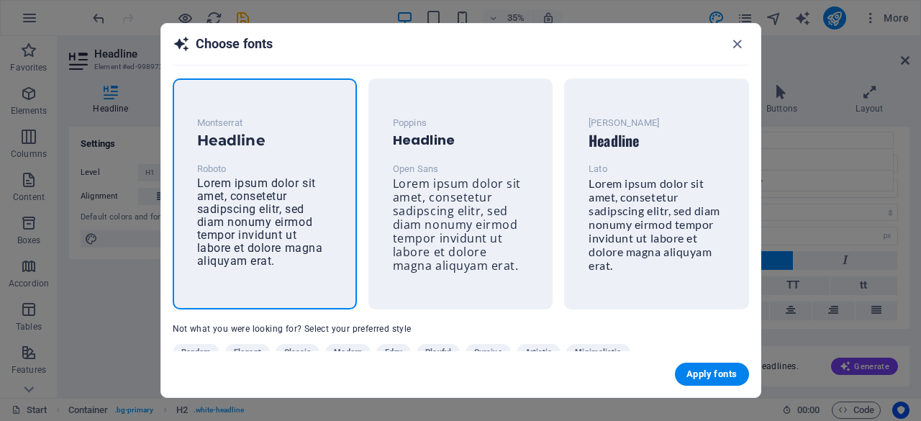
click at [593, 347] on span "Minimalistic" at bounding box center [598, 352] width 46 height 17
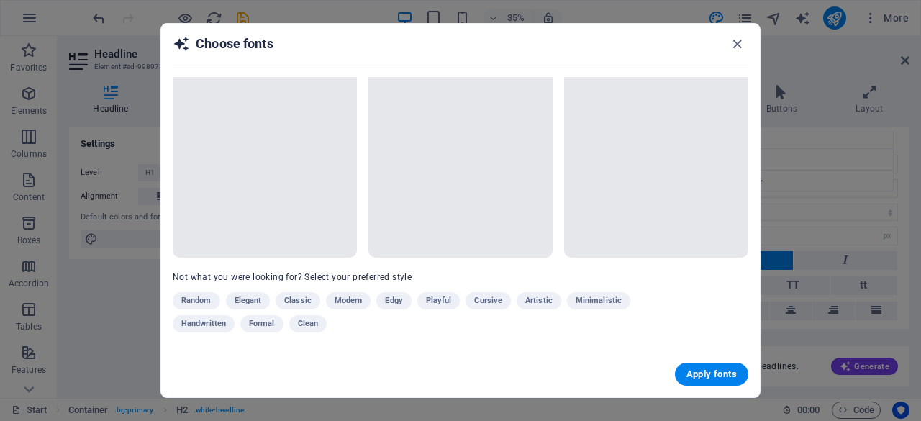
scroll to position [58, 0]
click at [334, 280] on div "Not what you were looking for? Select your preferred style Random Elegant Class…" at bounding box center [460, 214] width 599 height 274
click at [337, 292] on div "Random Elegant Classic Modern Edgy Playful Cursive Artistic Minimalistic Handwr…" at bounding box center [425, 315] width 504 height 46
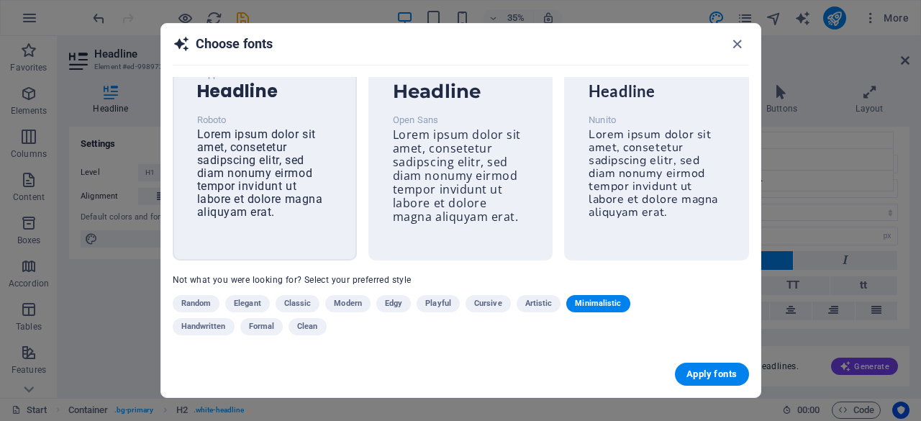
click at [259, 195] on span "Lorem ipsum dolor sit amet, consetetur sadipscing elitr, sed diam nonumy eirmod…" at bounding box center [260, 172] width 126 height 91
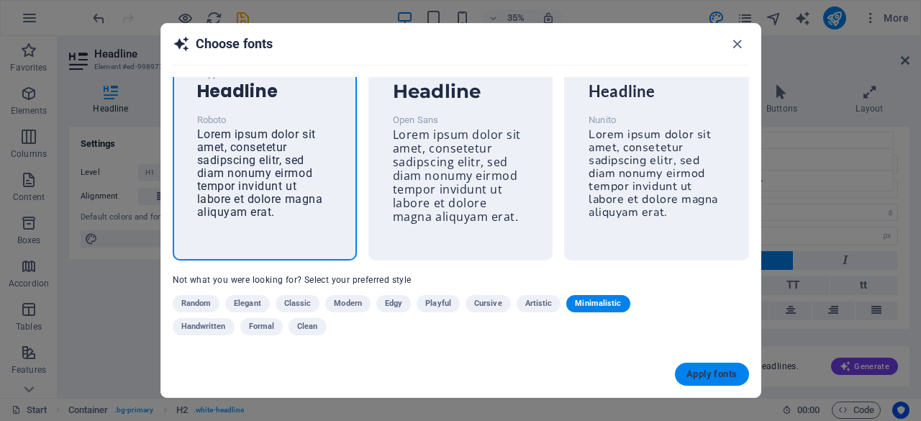
click at [687, 374] on span "Apply fonts" at bounding box center [711, 374] width 50 height 12
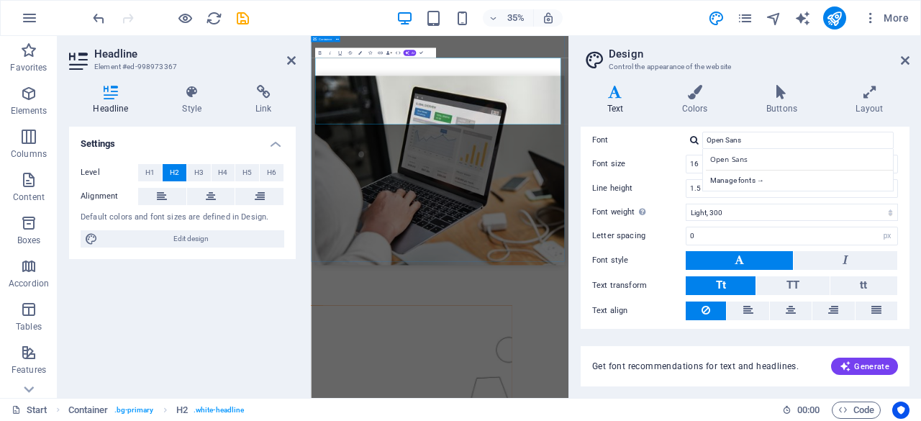
type input "Roboto"
select select "400"
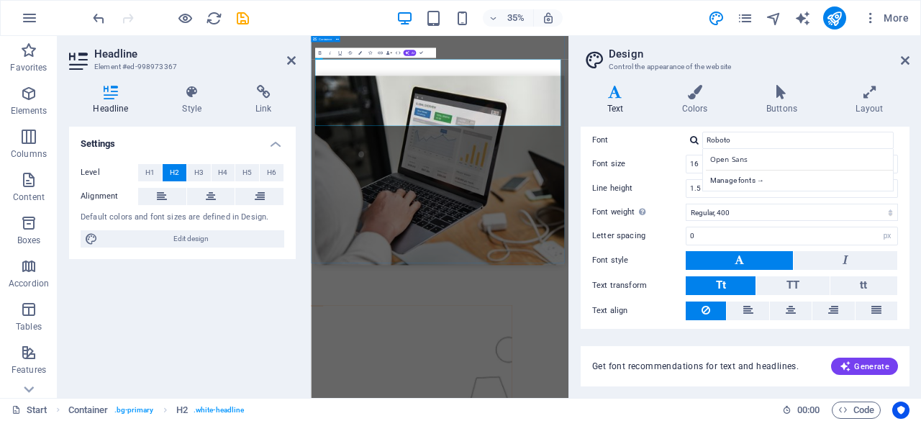
scroll to position [958, 0]
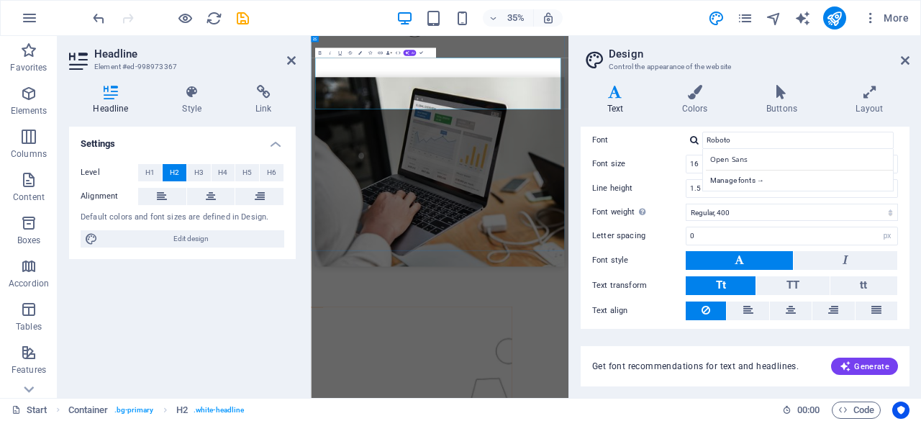
drag, startPoint x: 911, startPoint y: 199, endPoint x: 909, endPoint y: 275, distance: 76.3
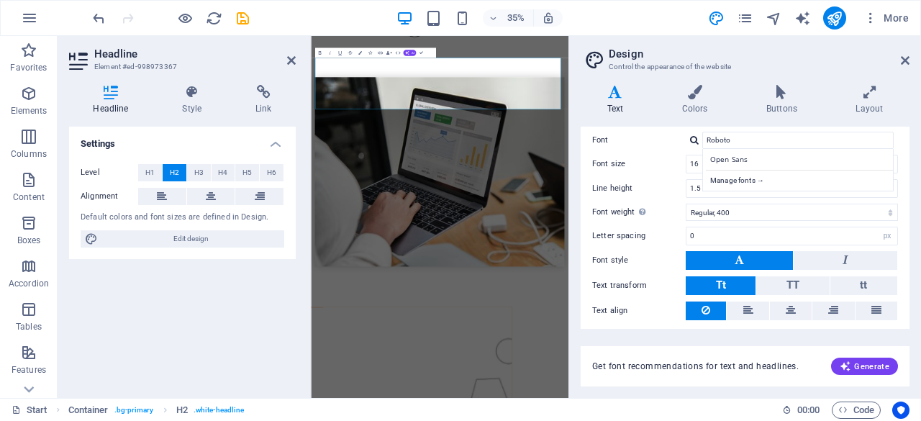
click at [909, 276] on div "Variants Text Colors Buttons Layout Text Standard Bold Links Font color Font Ro…" at bounding box center [745, 235] width 352 height 324
drag, startPoint x: 905, startPoint y: 265, endPoint x: 908, endPoint y: 359, distance: 94.3
click at [908, 359] on div "Text Standard Bold Links Font color Font Roboto Open Sans Manage fonts → Font s…" at bounding box center [745, 257] width 329 height 260
click at [908, 359] on div "Get font recommendations for text and headlines. Generate" at bounding box center [745, 366] width 329 height 40
click at [901, 61] on icon at bounding box center [905, 61] width 9 height 12
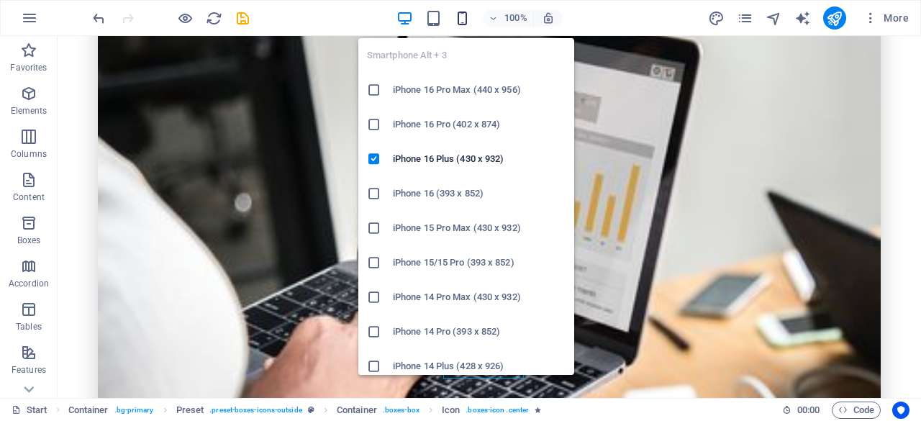
click at [460, 14] on icon "button" at bounding box center [462, 18] width 17 height 17
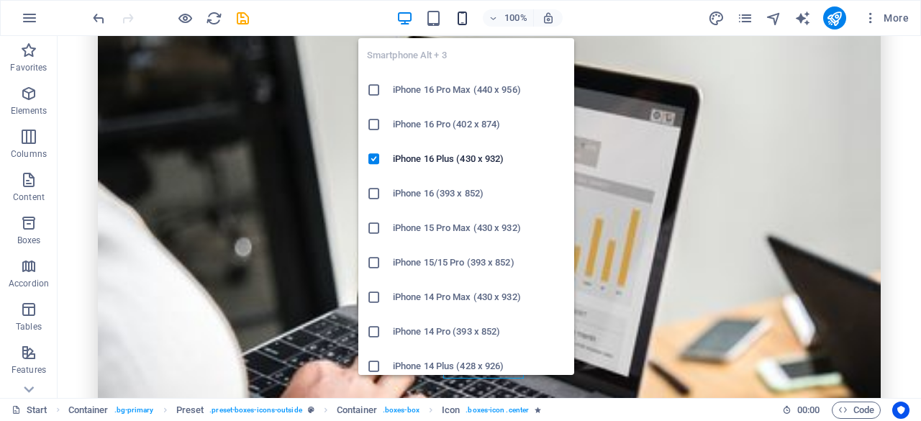
scroll to position [1285, 0]
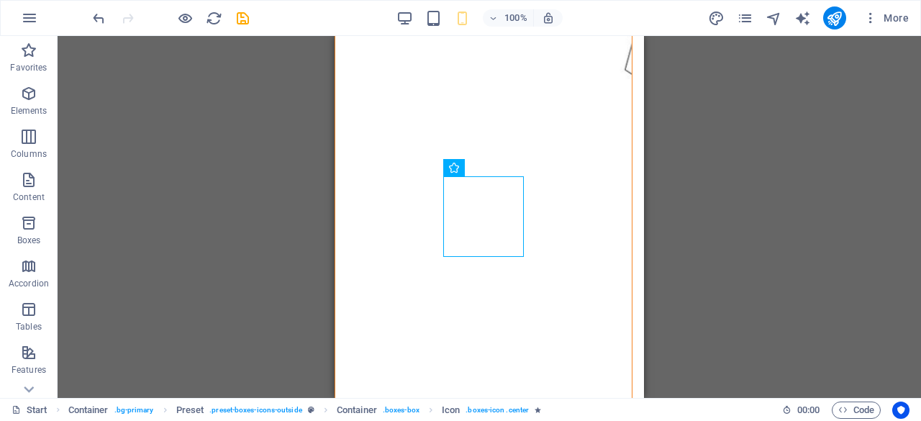
drag, startPoint x: 663, startPoint y: 134, endPoint x: 662, endPoint y: 146, distance: 12.3
click at [663, 133] on div "Drag here to replace the existing content. Press “Ctrl” if you want to create a…" at bounding box center [489, 217] width 863 height 362
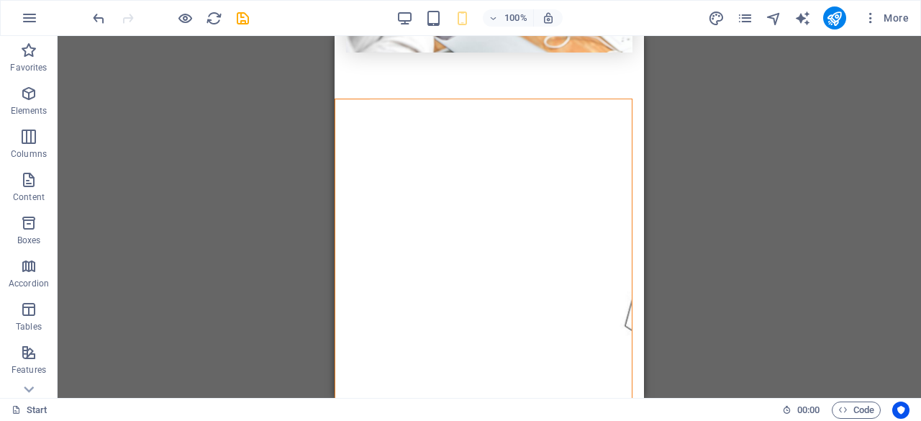
scroll to position [1013, 0]
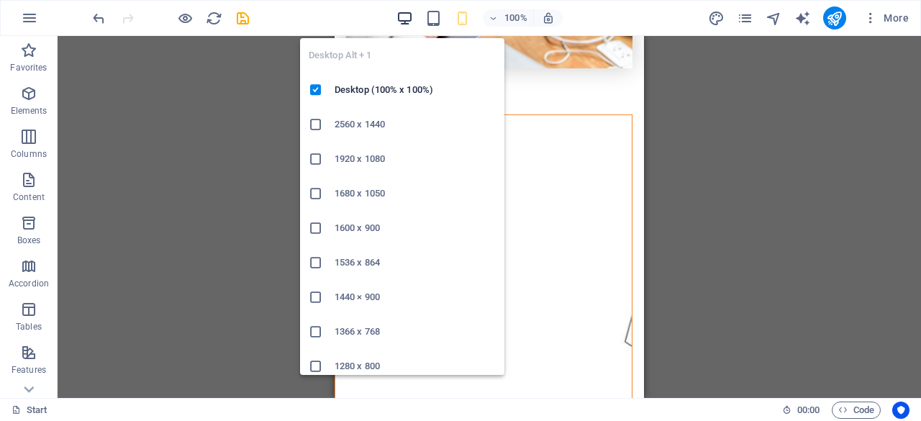
click at [403, 17] on icon "button" at bounding box center [404, 18] width 17 height 17
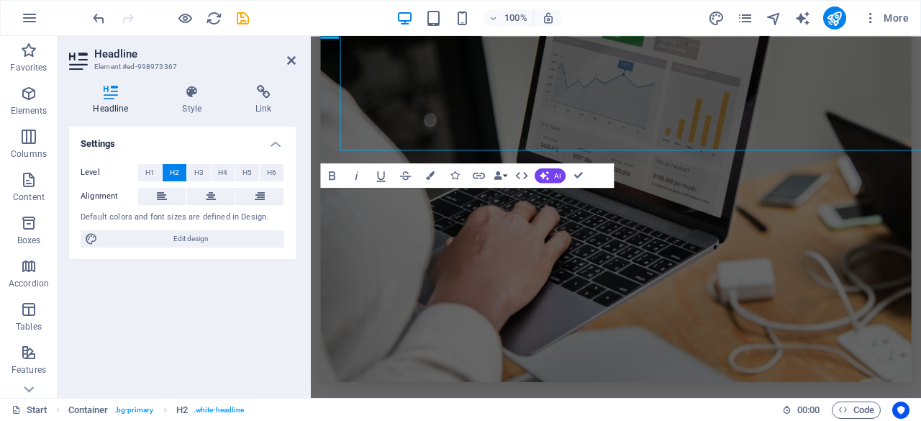
scroll to position [1018, 0]
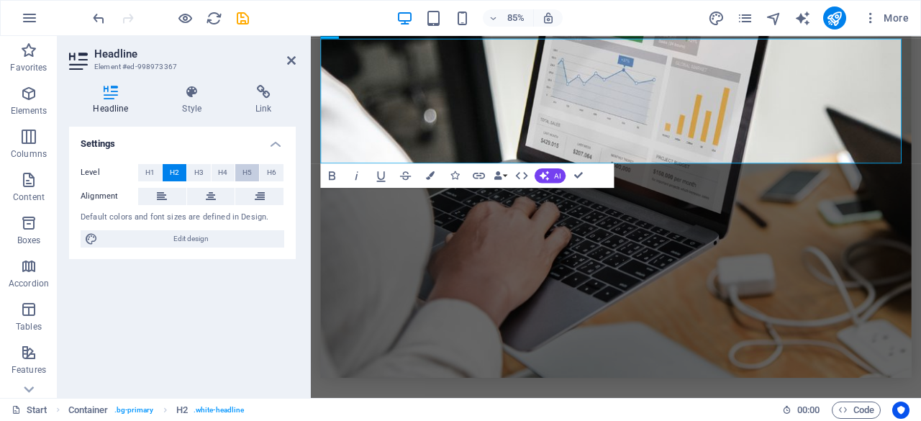
click at [243, 169] on span "H5" at bounding box center [246, 172] width 9 height 17
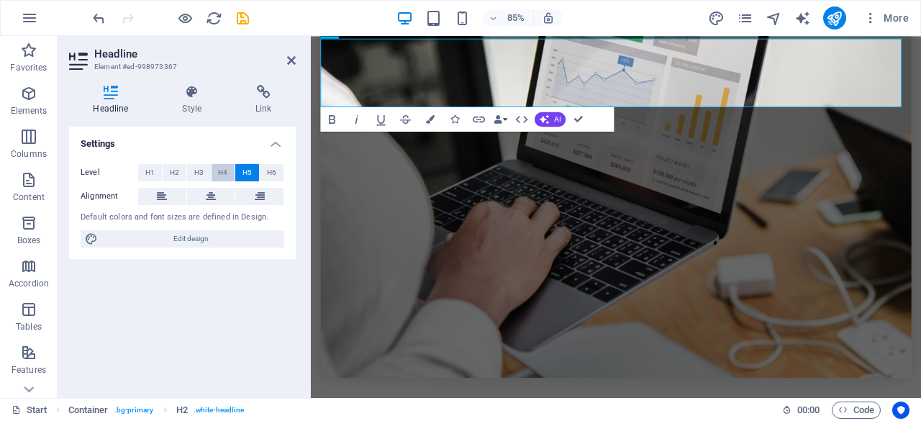
click at [224, 174] on span "H4" at bounding box center [222, 172] width 9 height 17
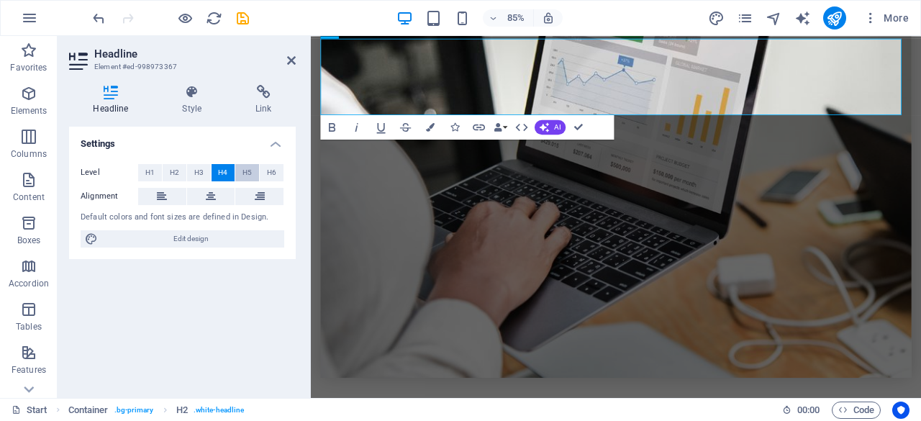
click at [240, 170] on button "H5" at bounding box center [247, 172] width 24 height 17
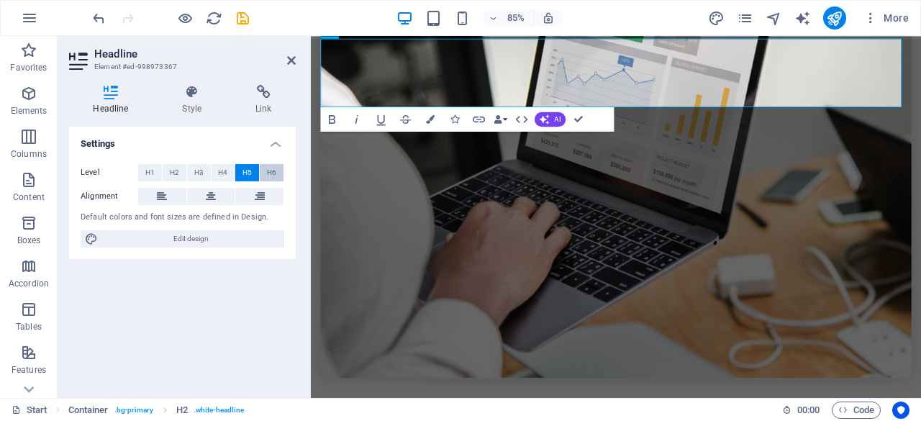
click at [266, 170] on button "H6" at bounding box center [272, 172] width 24 height 17
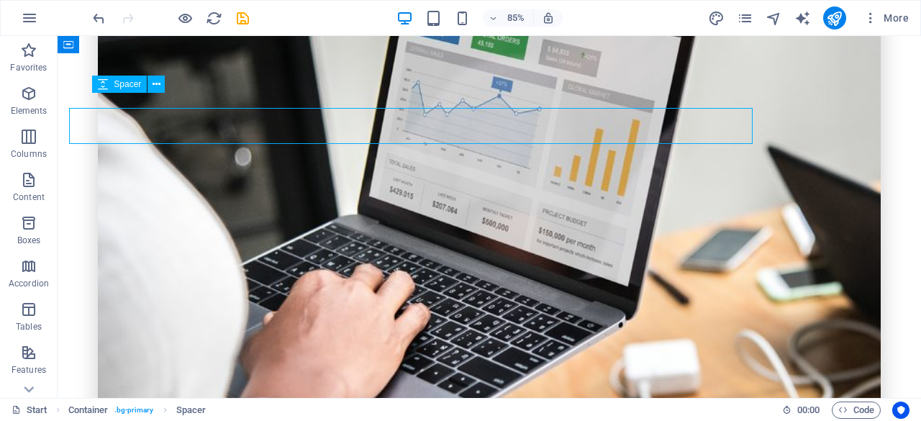
scroll to position [1003, 0]
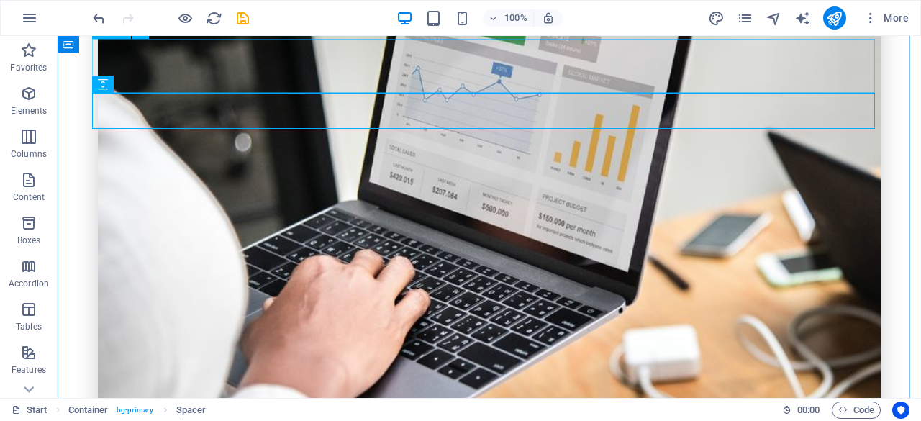
drag, startPoint x: 510, startPoint y: 66, endPoint x: 292, endPoint y: 71, distance: 218.0
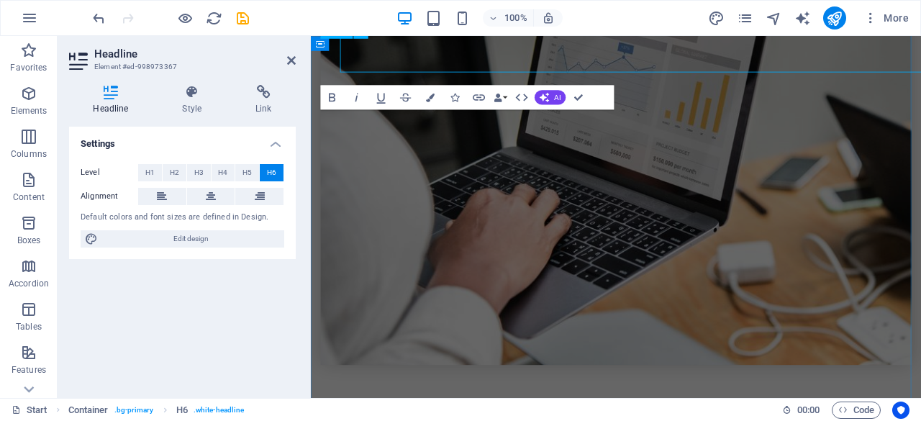
scroll to position [1018, 0]
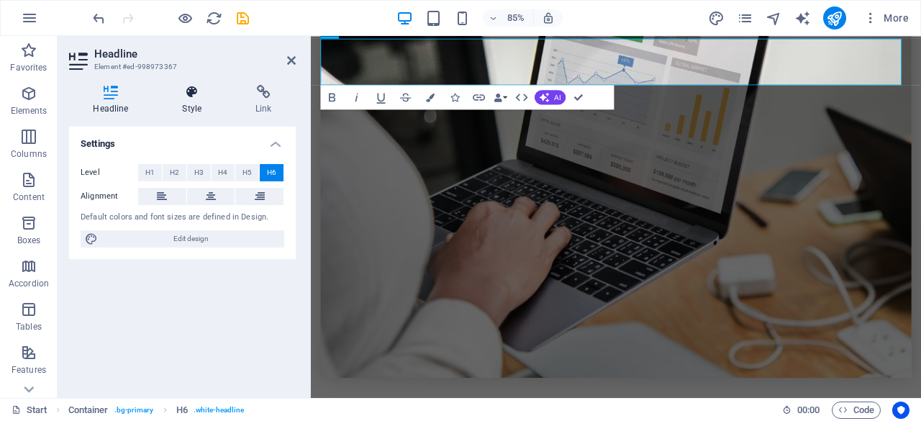
click at [186, 93] on icon at bounding box center [192, 92] width 68 height 14
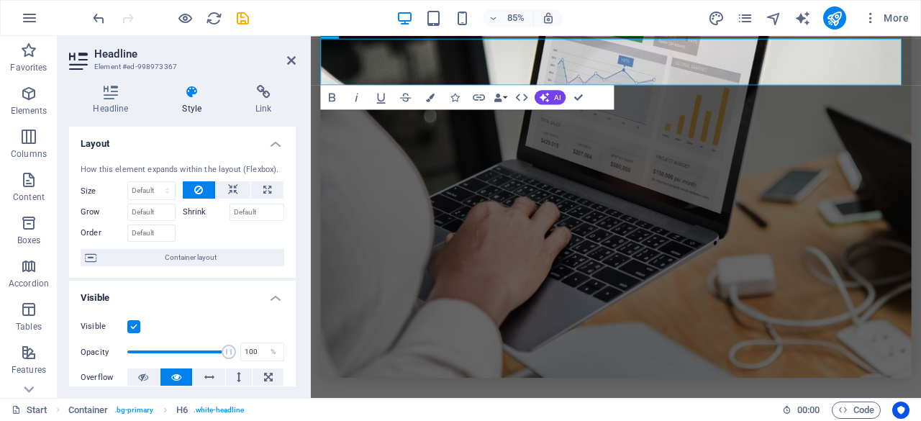
click at [293, 183] on div "Layout How this element expands within the layout (Flexbox). Size Default auto …" at bounding box center [182, 257] width 227 height 260
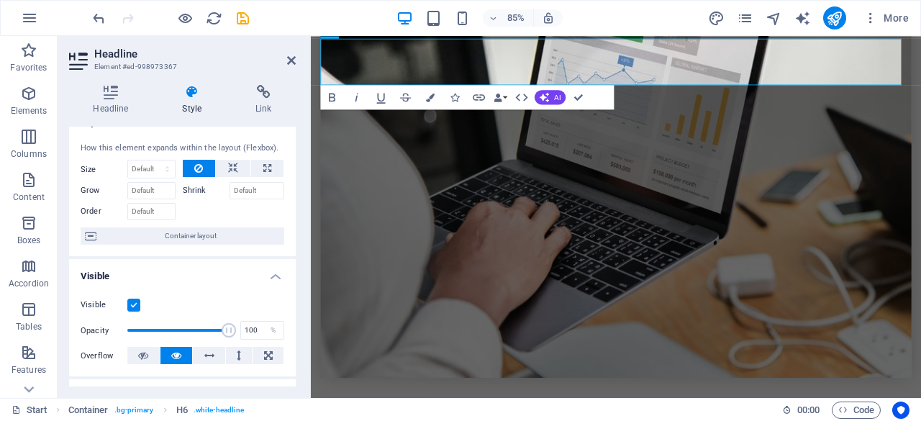
scroll to position [0, 0]
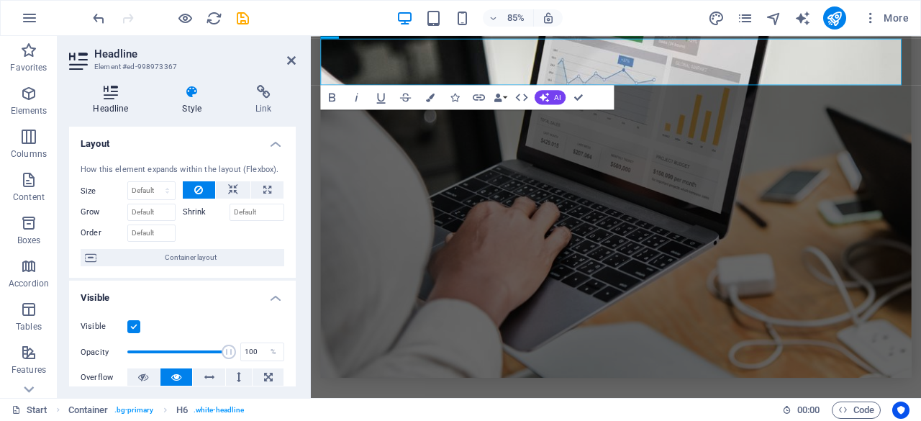
click at [101, 103] on h4 "Headline" at bounding box center [113, 100] width 89 height 30
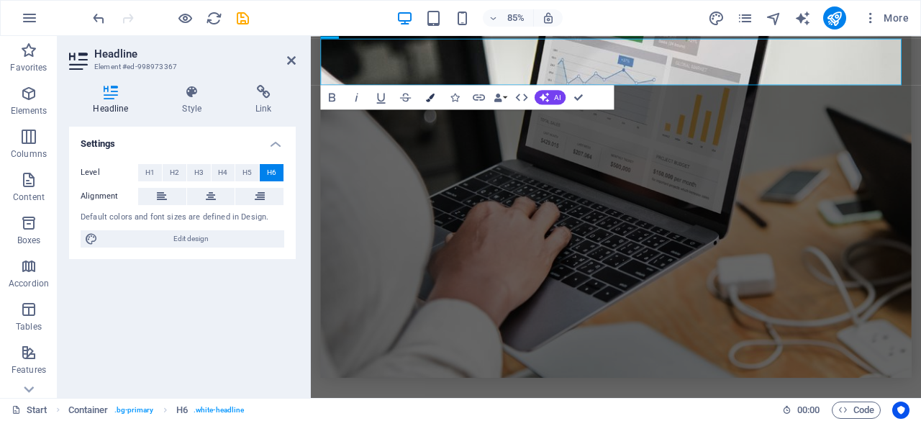
click at [426, 99] on icon "button" at bounding box center [430, 97] width 9 height 9
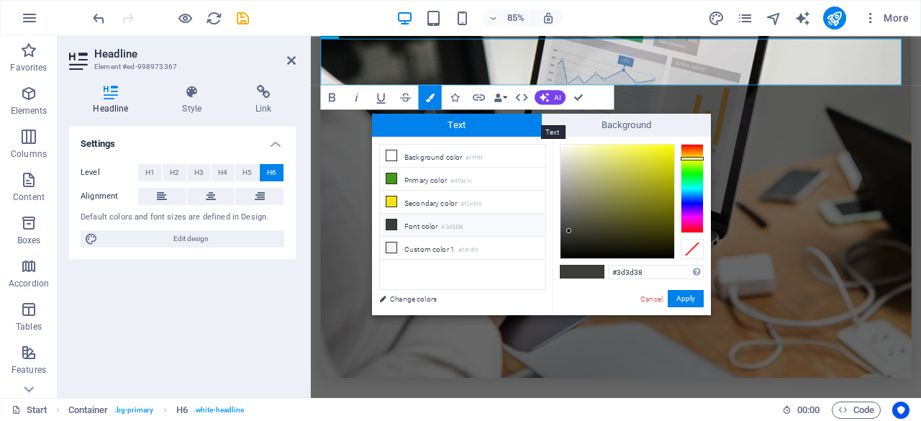
click at [437, 131] on span "Text" at bounding box center [457, 125] width 170 height 23
drag, startPoint x: 565, startPoint y: 230, endPoint x: 560, endPoint y: 140, distance: 90.1
click at [560, 140] on div "#fffffe Supported formats #0852ed rgb(8, 82, 237) rgba(8, 82, 237, 90%) hsv(221…" at bounding box center [631, 330] width 159 height 387
type input "#fcfcfc"
click at [559, 145] on div at bounding box center [559, 144] width 5 height 5
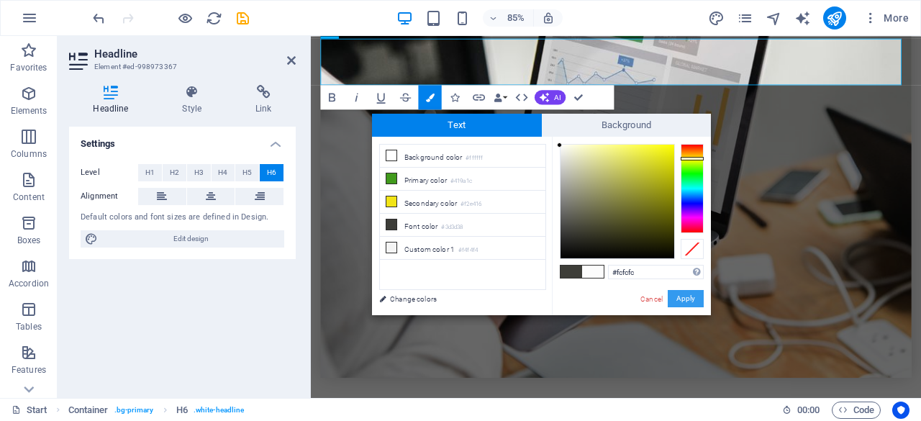
drag, startPoint x: 679, startPoint y: 297, endPoint x: 434, endPoint y: 308, distance: 245.5
click at [679, 298] on button "Apply" at bounding box center [686, 298] width 36 height 17
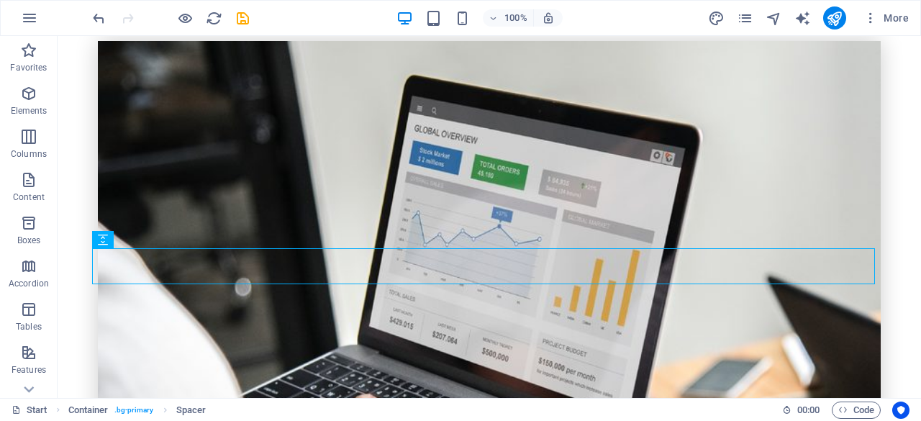
scroll to position [848, 0]
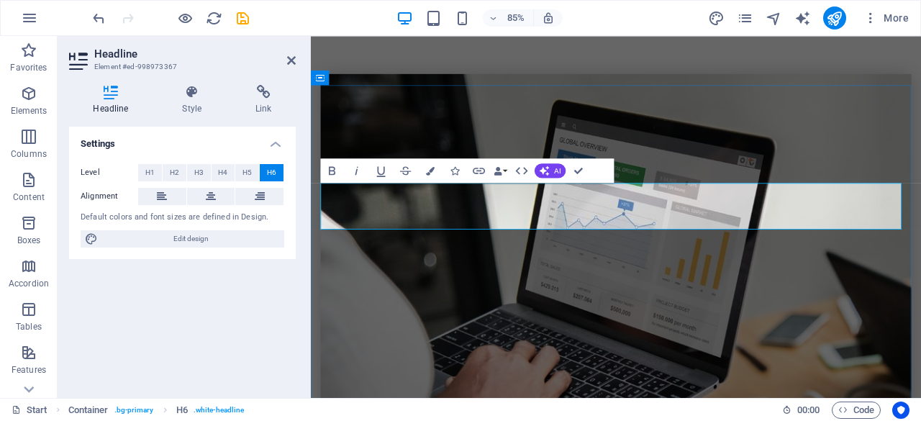
click at [547, 171] on icon "button" at bounding box center [545, 170] width 10 height 10
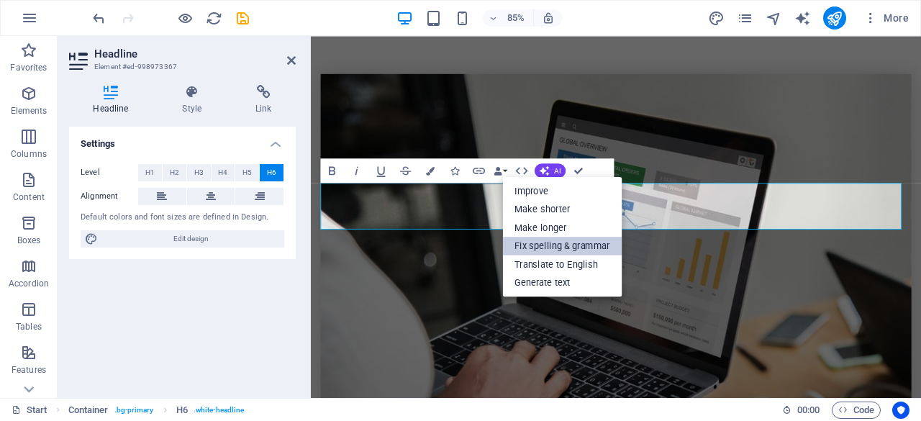
click at [530, 247] on link "Fix spelling & grammar" at bounding box center [561, 246] width 119 height 19
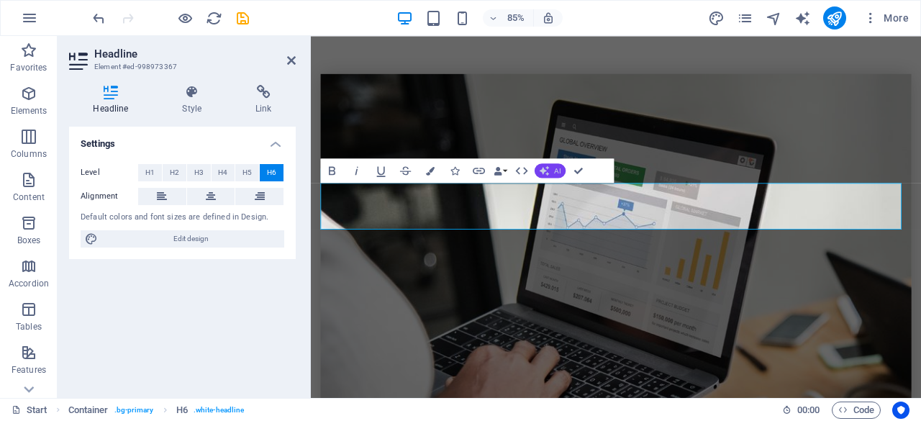
click at [555, 176] on button "AI" at bounding box center [550, 170] width 31 height 14
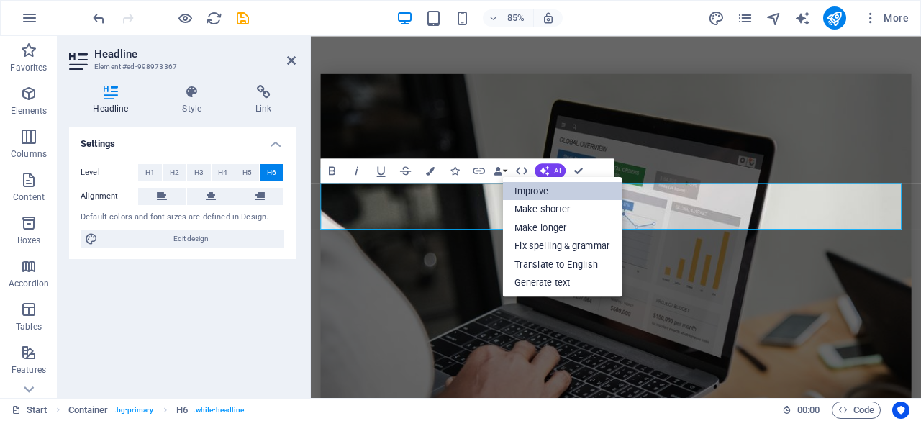
click at [547, 189] on link "Improve" at bounding box center [561, 190] width 119 height 19
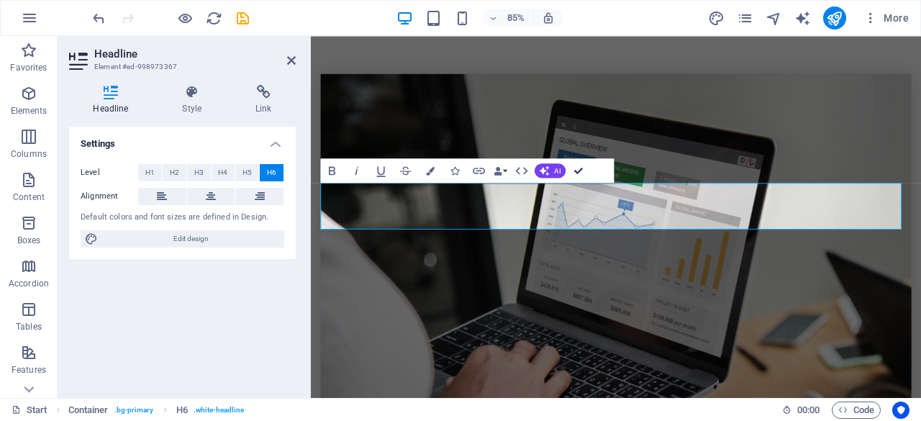
scroll to position [833, 0]
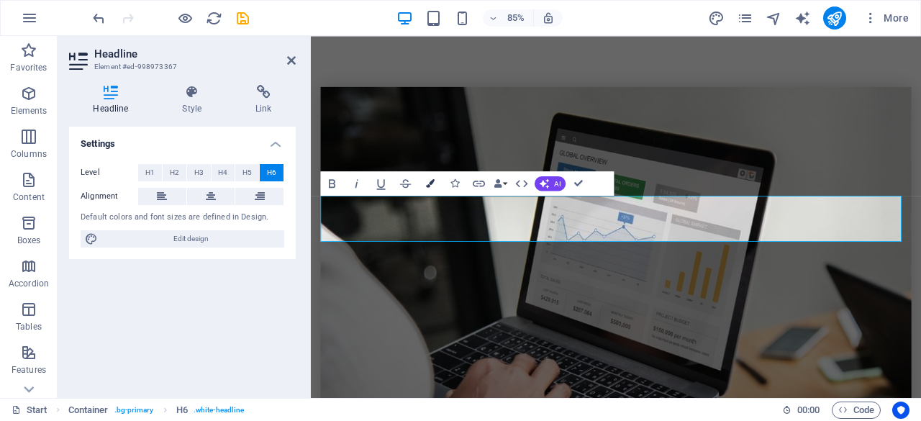
click at [429, 181] on icon "button" at bounding box center [430, 183] width 9 height 9
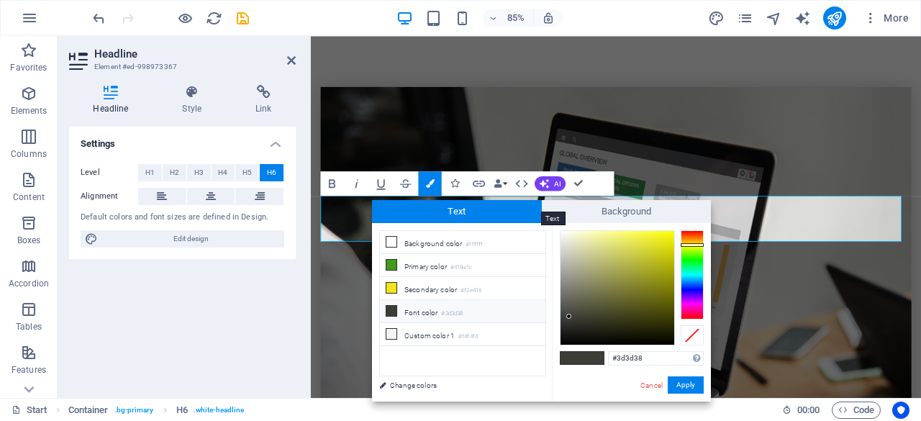
click at [456, 206] on span "Text" at bounding box center [457, 211] width 170 height 23
type input "#f8f8f4"
drag, startPoint x: 567, startPoint y: 313, endPoint x: 561, endPoint y: 233, distance: 80.1
click at [561, 233] on div at bounding box center [560, 232] width 5 height 5
click at [675, 384] on button "Apply" at bounding box center [686, 384] width 36 height 17
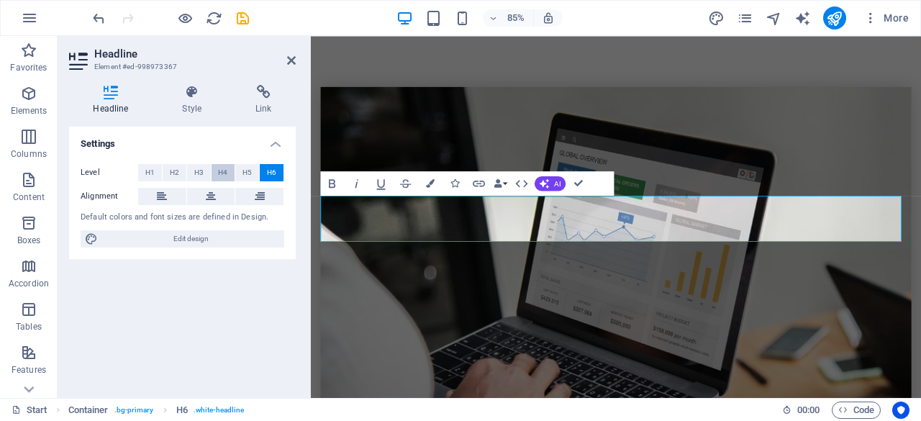
click at [218, 168] on span "H4" at bounding box center [222, 172] width 9 height 17
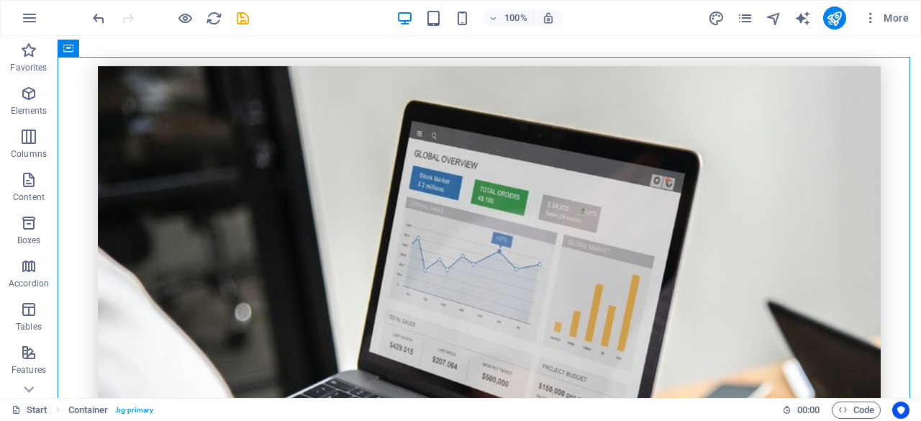
scroll to position [884, 0]
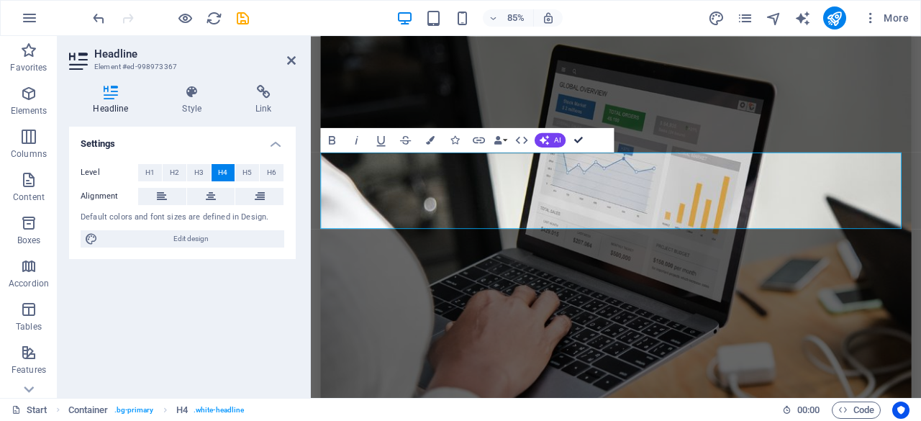
scroll to position [869, 0]
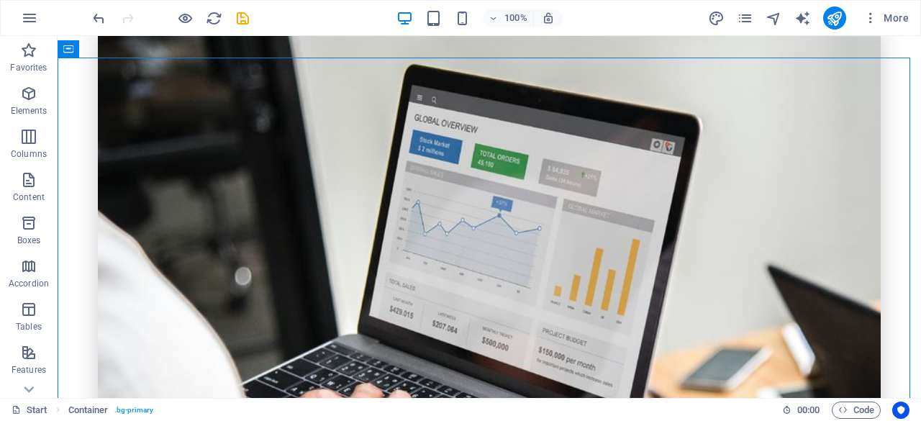
click at [464, 7] on div "100%" at bounding box center [479, 17] width 166 height 23
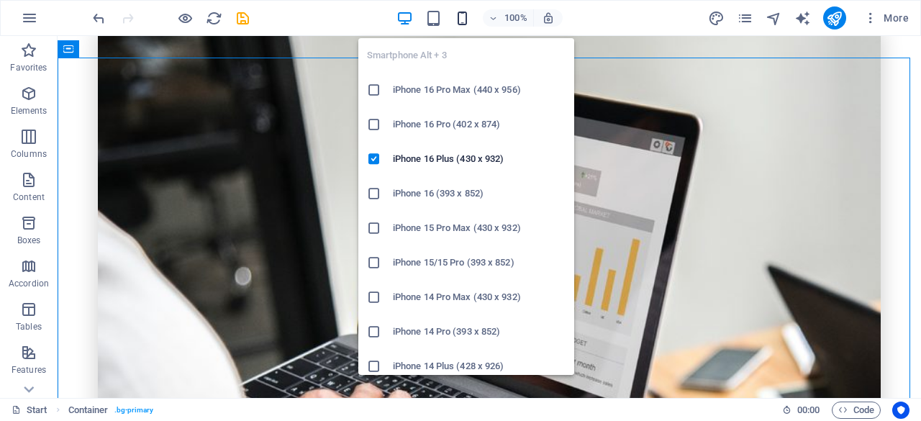
click at [460, 22] on icon "button" at bounding box center [462, 18] width 17 height 17
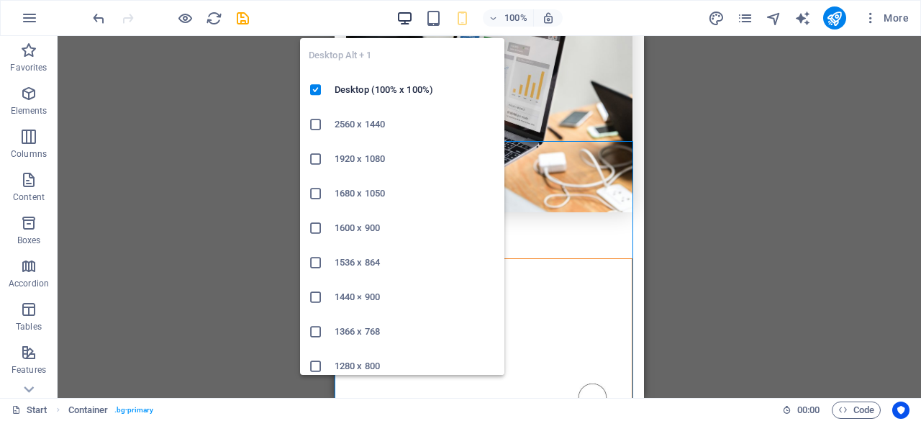
click at [399, 12] on icon "button" at bounding box center [404, 18] width 17 height 17
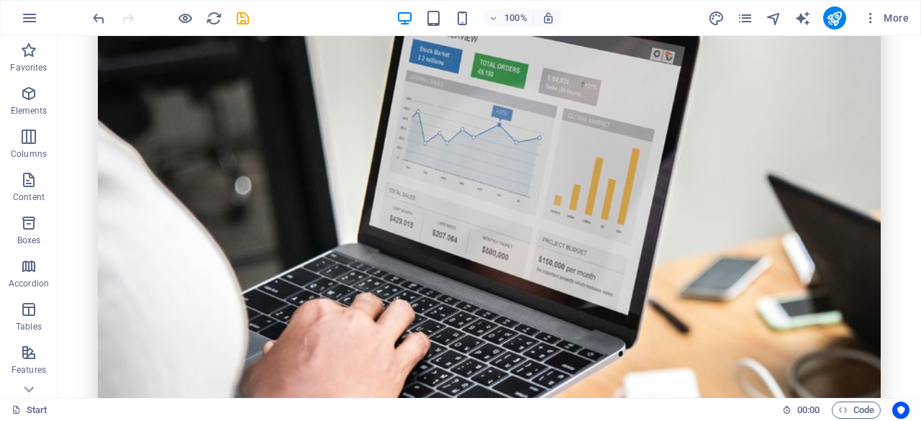
scroll to position [744, 0]
